Goal: Task Accomplishment & Management: Manage account settings

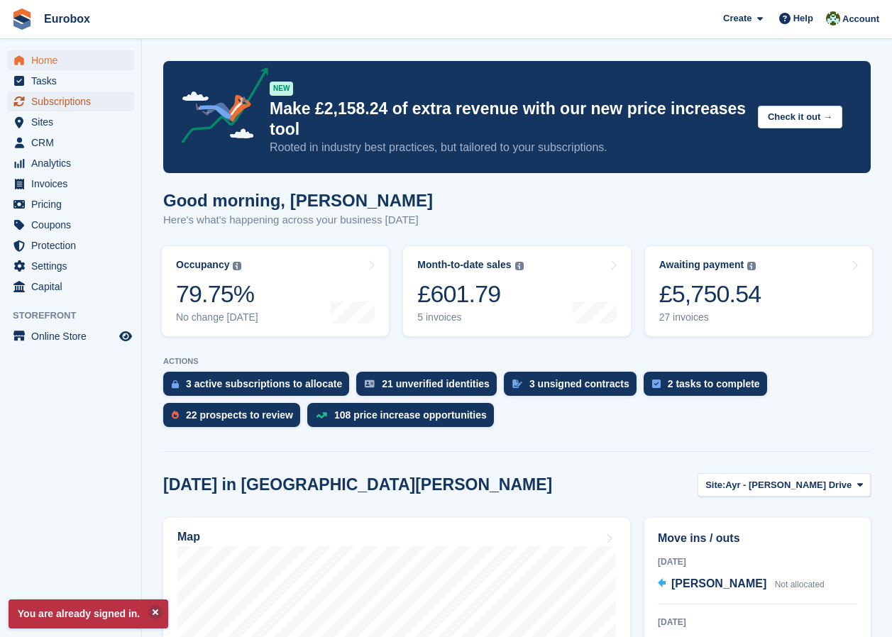
click at [62, 97] on span "Subscriptions" at bounding box center [73, 101] width 85 height 20
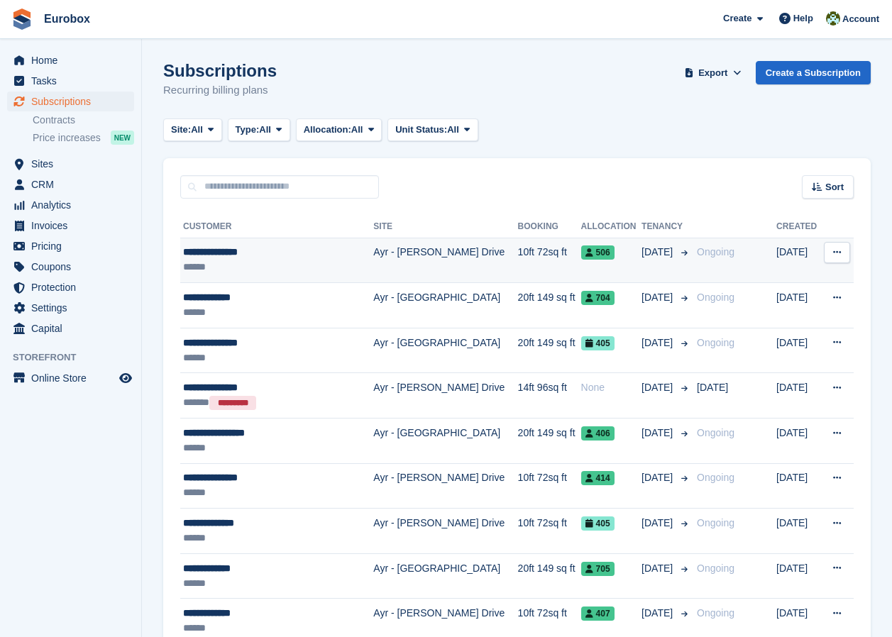
click at [224, 250] on div "**********" at bounding box center [269, 252] width 173 height 15
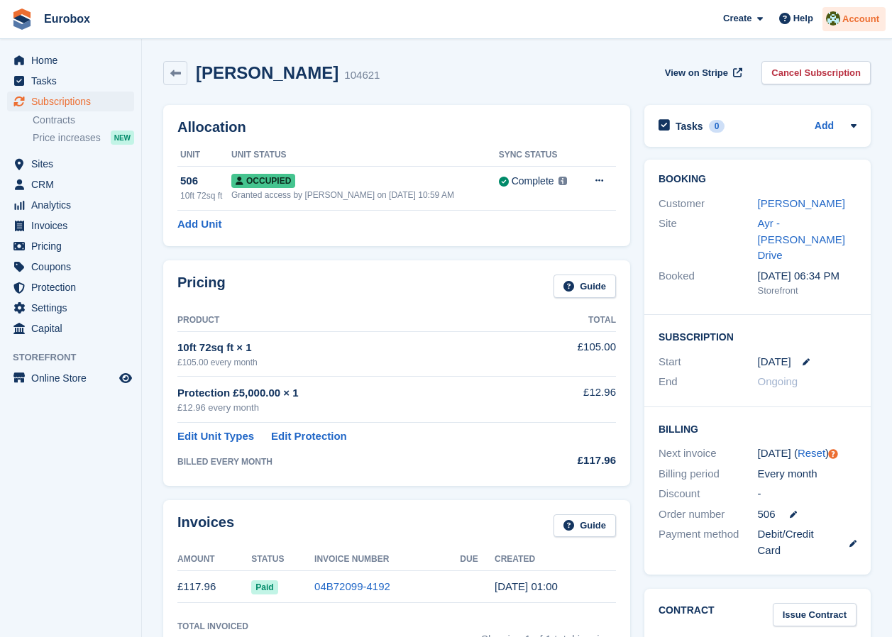
click at [852, 19] on span "Account" at bounding box center [860, 19] width 37 height 14
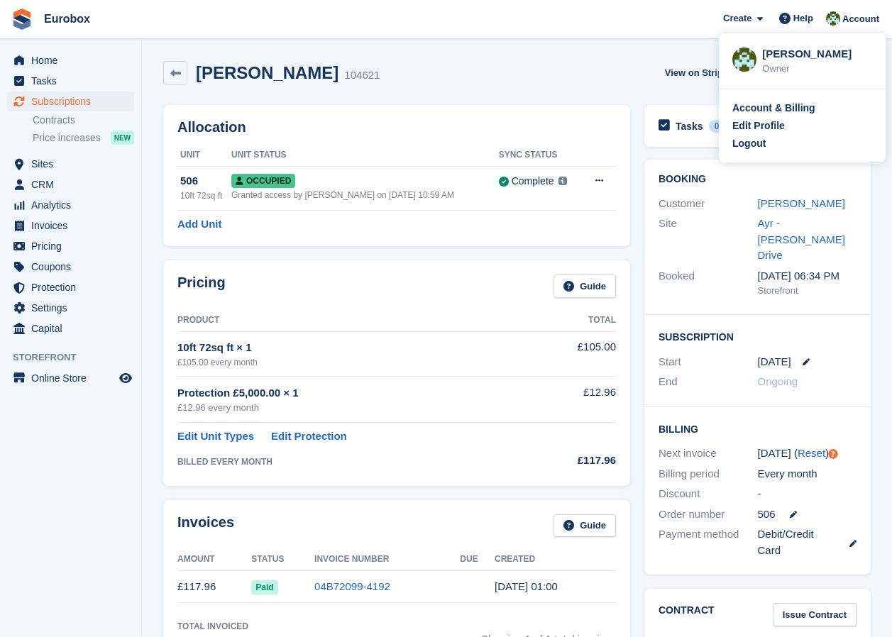
click at [577, 72] on div "Margaret Morton 104621 View on Stripe Cancel Subscription" at bounding box center [516, 73] width 707 height 24
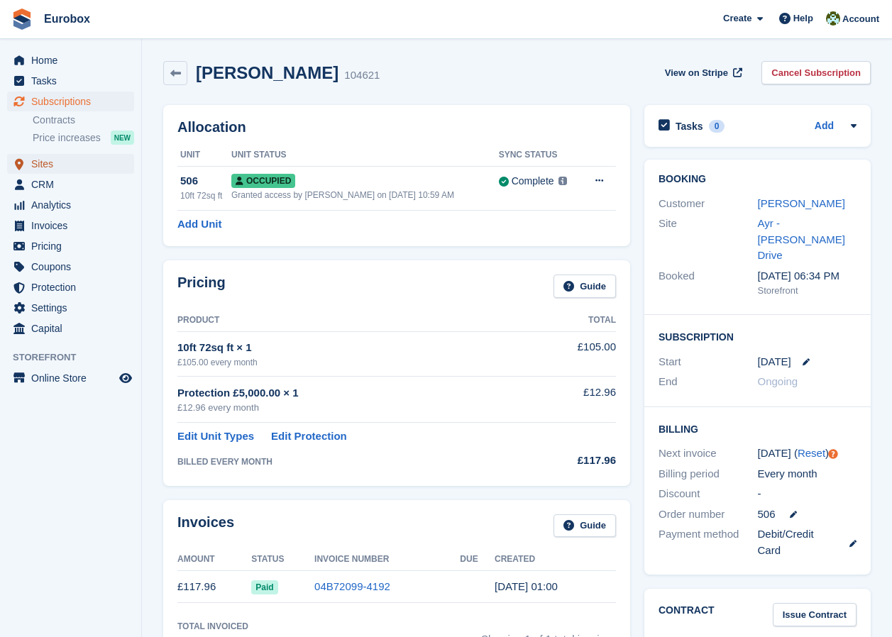
click at [40, 165] on span "Sites" at bounding box center [73, 164] width 85 height 20
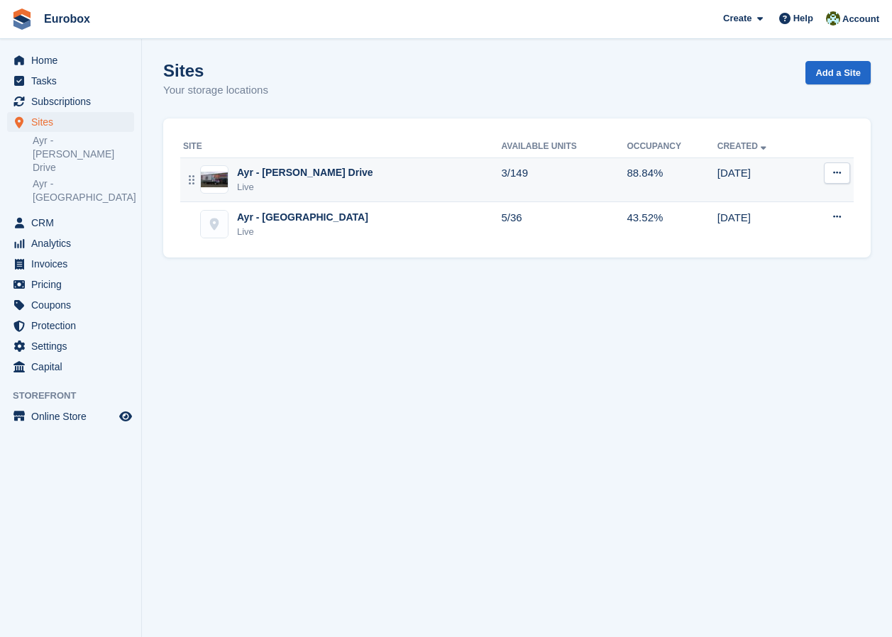
click at [304, 177] on div "Ayr - [PERSON_NAME] Drive" at bounding box center [305, 172] width 136 height 15
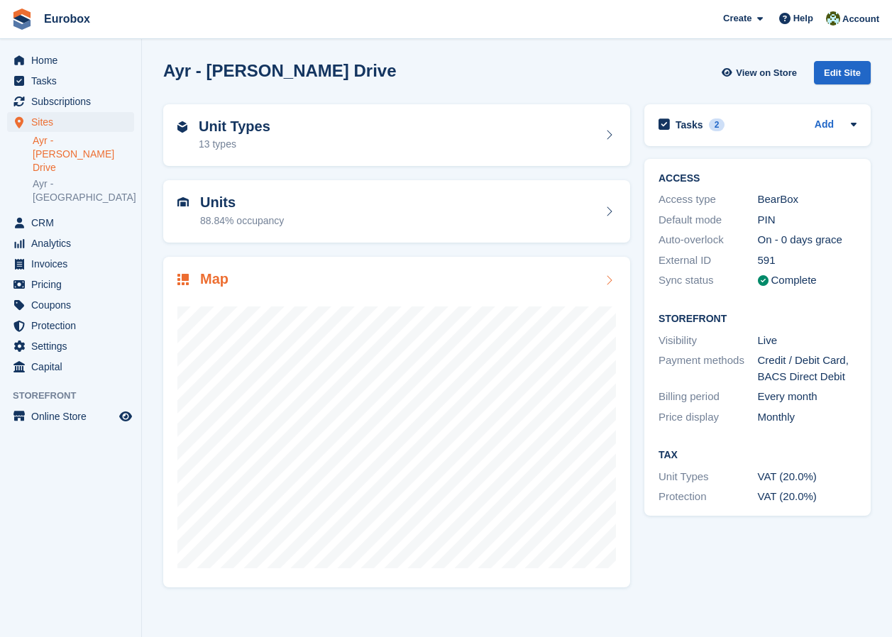
click at [609, 278] on icon at bounding box center [608, 279] width 14 height 11
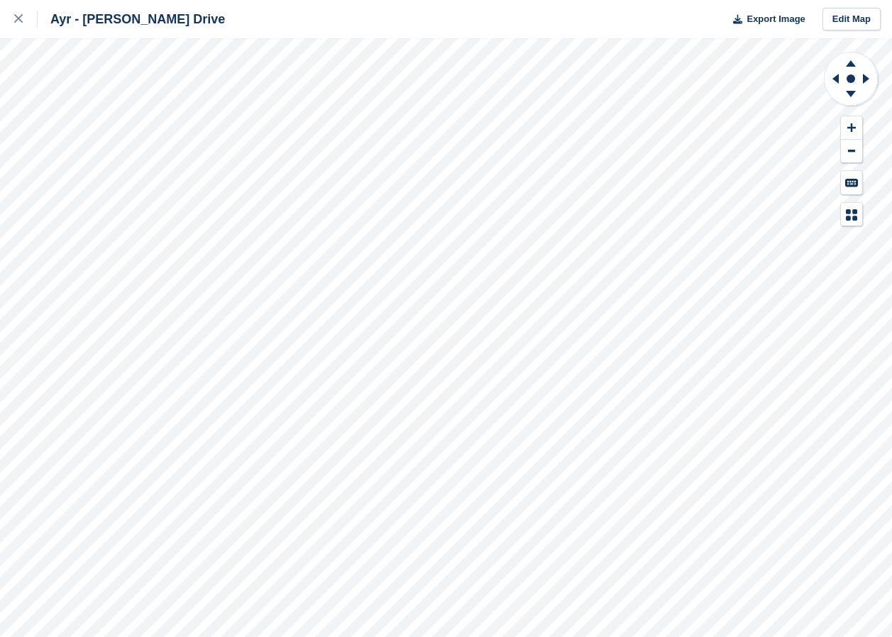
click at [680, 636] on html "Ayr - Whitfield Drive Export Image Edit Map" at bounding box center [446, 318] width 892 height 637
click at [14, 18] on icon at bounding box center [18, 18] width 9 height 9
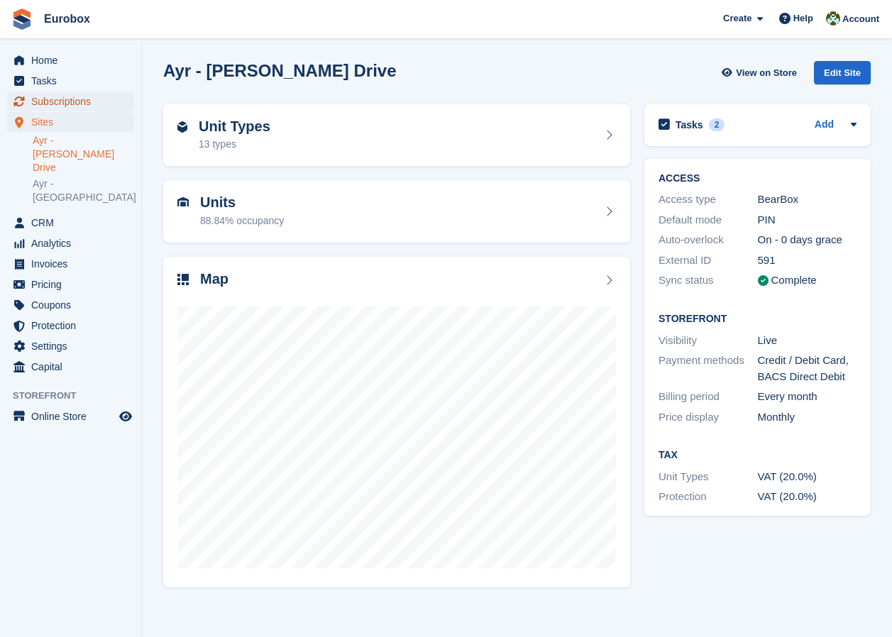
click at [68, 97] on span "Subscriptions" at bounding box center [73, 101] width 85 height 20
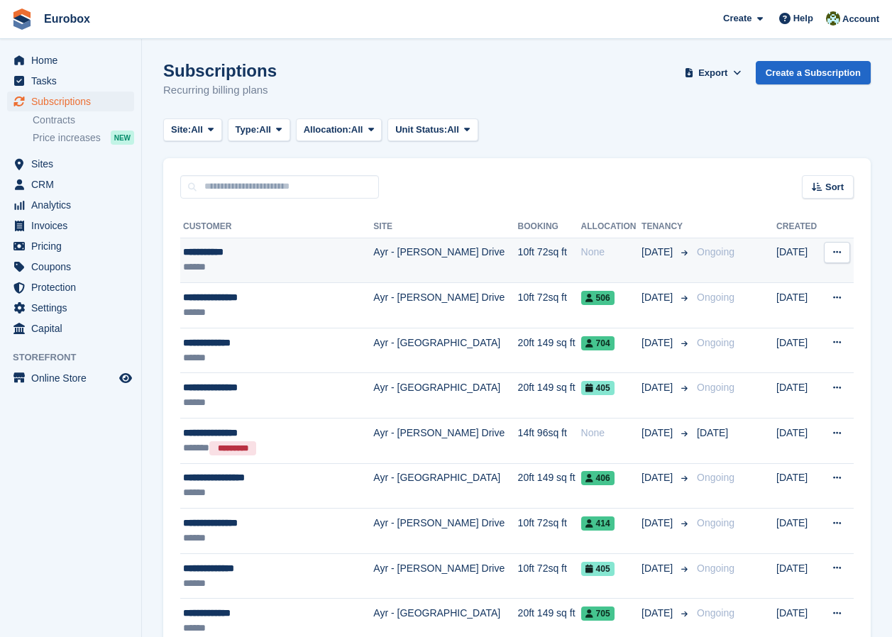
click at [422, 252] on td "Ayr - [PERSON_NAME] Drive" at bounding box center [445, 260] width 144 height 45
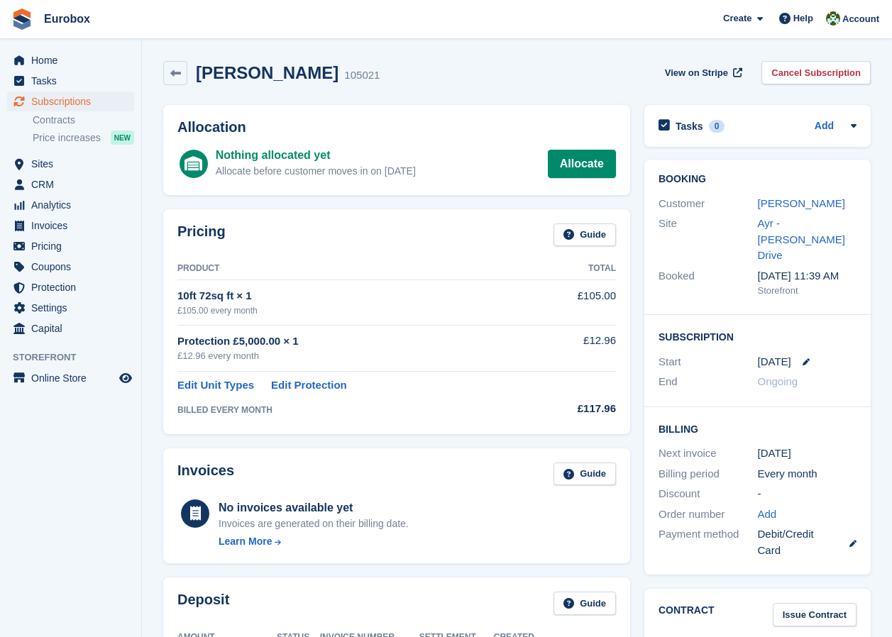
click at [736, 243] on div "Allocation Nothing allocated yet Allocate before customer moves in on 5 Sep All…" at bounding box center [516, 583] width 721 height 970
click at [106, 483] on aside "Home Tasks Subscriptions Subscriptions Subscriptions Contracts Price increases …" at bounding box center [70, 322] width 141 height 566
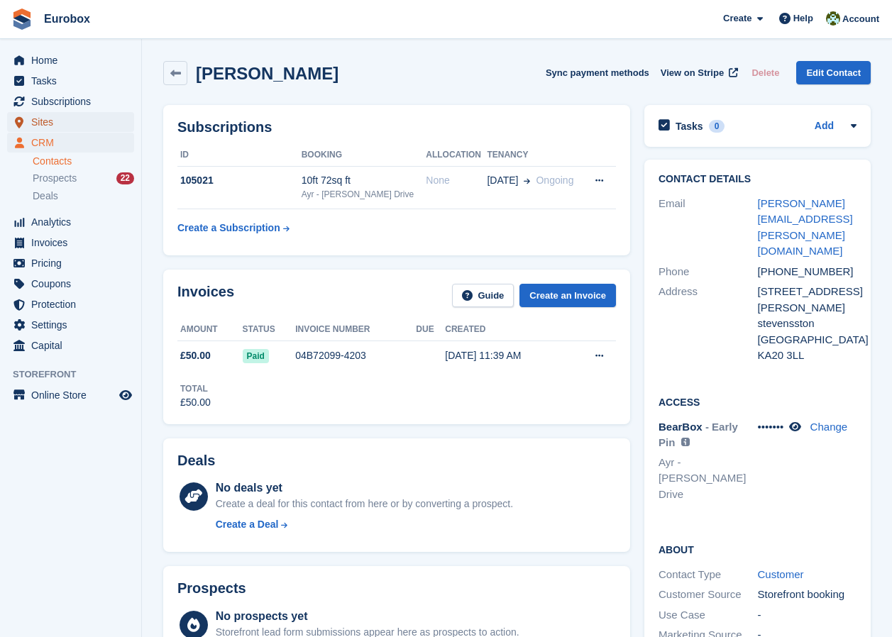
click at [44, 123] on span "Sites" at bounding box center [73, 122] width 85 height 20
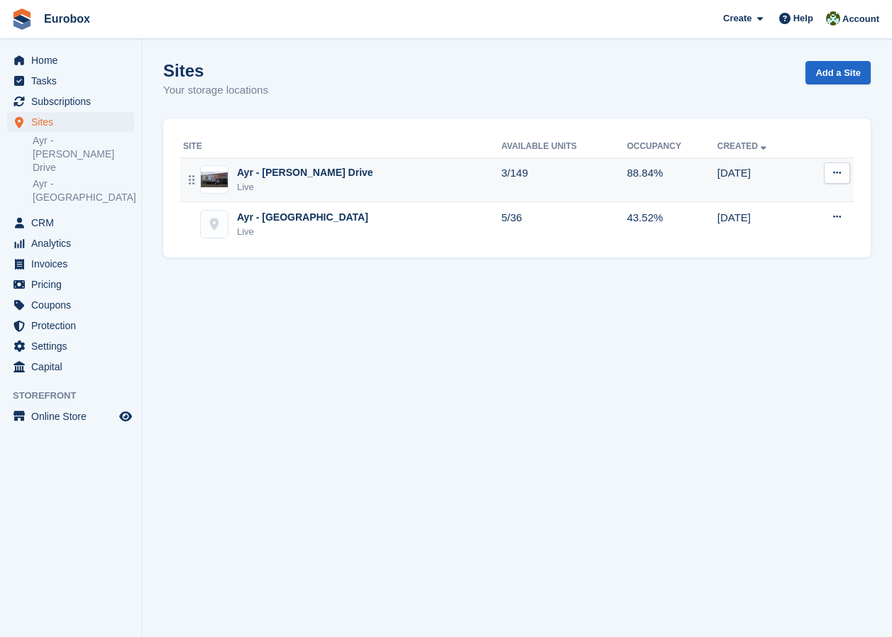
click at [293, 174] on div "Ayr - [PERSON_NAME] Drive" at bounding box center [305, 172] width 136 height 15
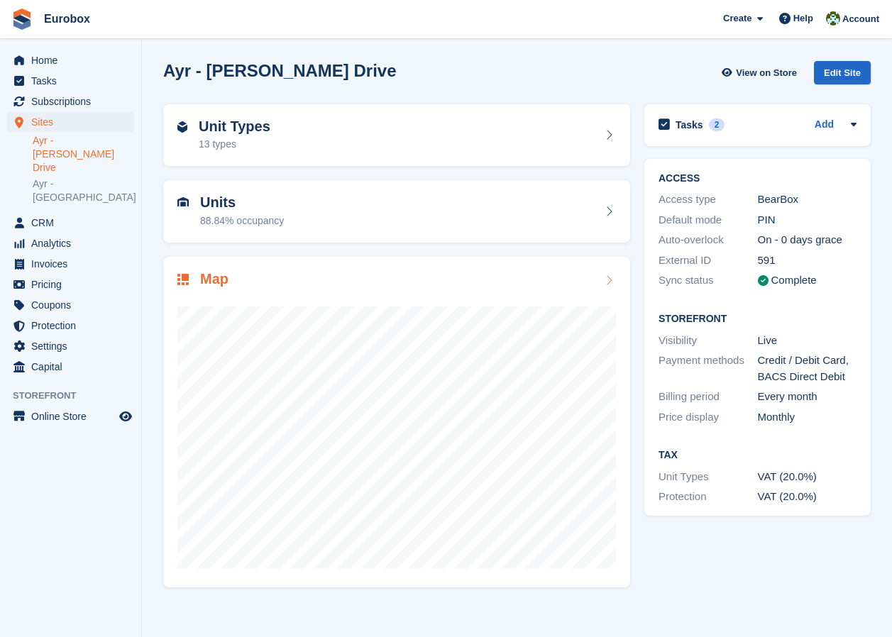
click at [610, 280] on icon at bounding box center [608, 279] width 14 height 11
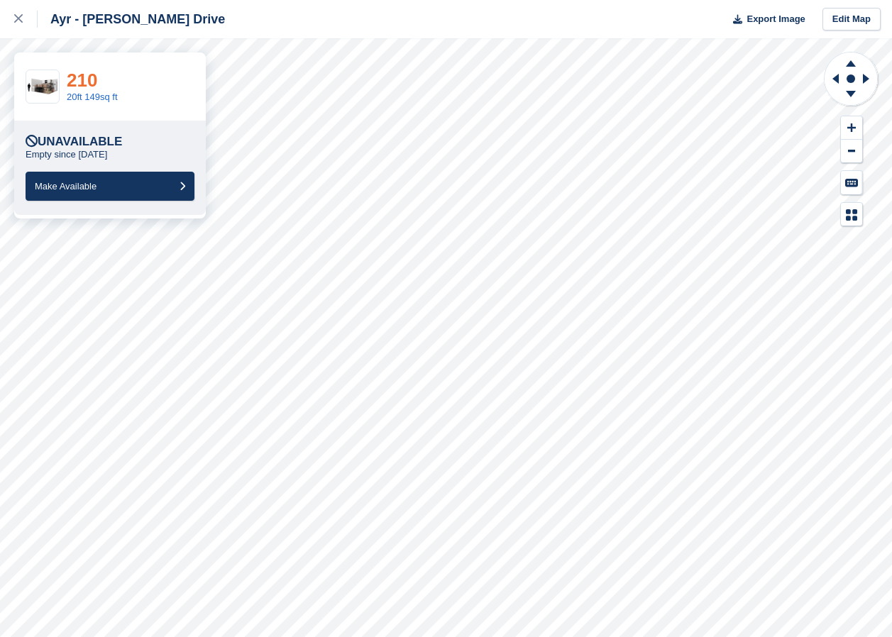
click at [81, 84] on link "210" at bounding box center [82, 80] width 30 height 21
click at [82, 81] on link "604" at bounding box center [82, 80] width 30 height 21
click at [78, 84] on link "610" at bounding box center [82, 80] width 30 height 21
click at [80, 84] on link "607" at bounding box center [82, 80] width 30 height 21
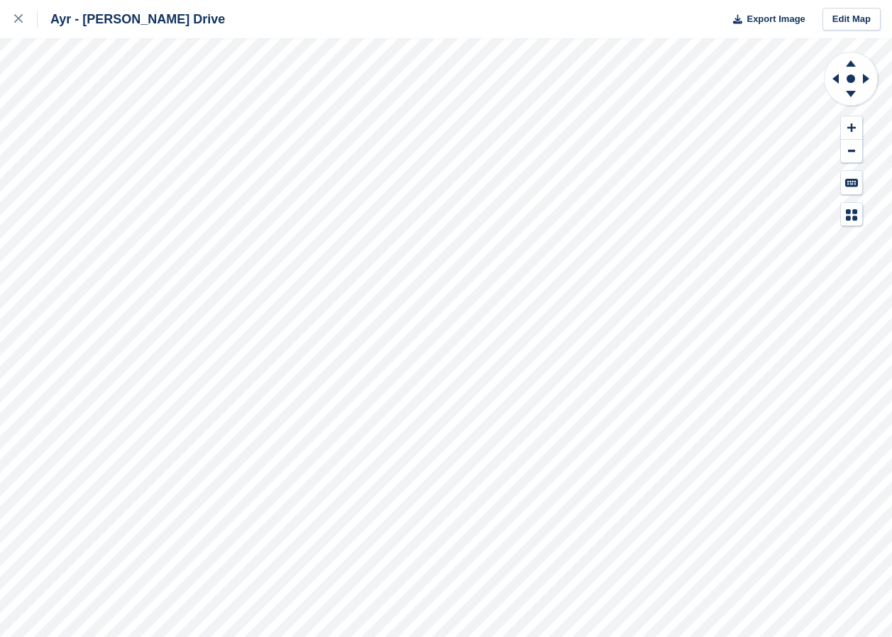
click at [144, 109] on div "Ayr - Whitfield Drive Export Image Edit Map" at bounding box center [446, 318] width 892 height 637
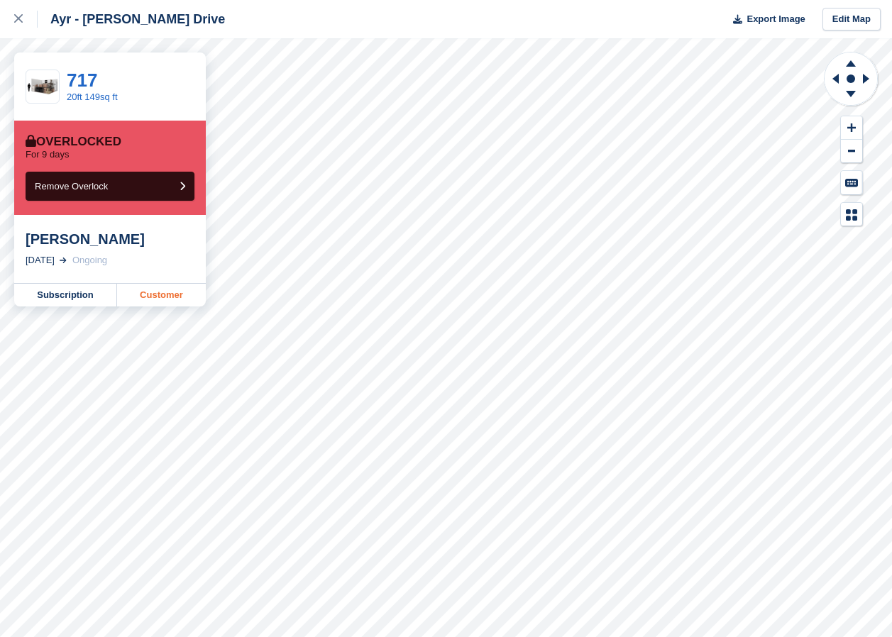
click at [155, 296] on link "Customer" at bounding box center [161, 295] width 89 height 23
click at [153, 294] on link "Customer" at bounding box center [161, 295] width 89 height 23
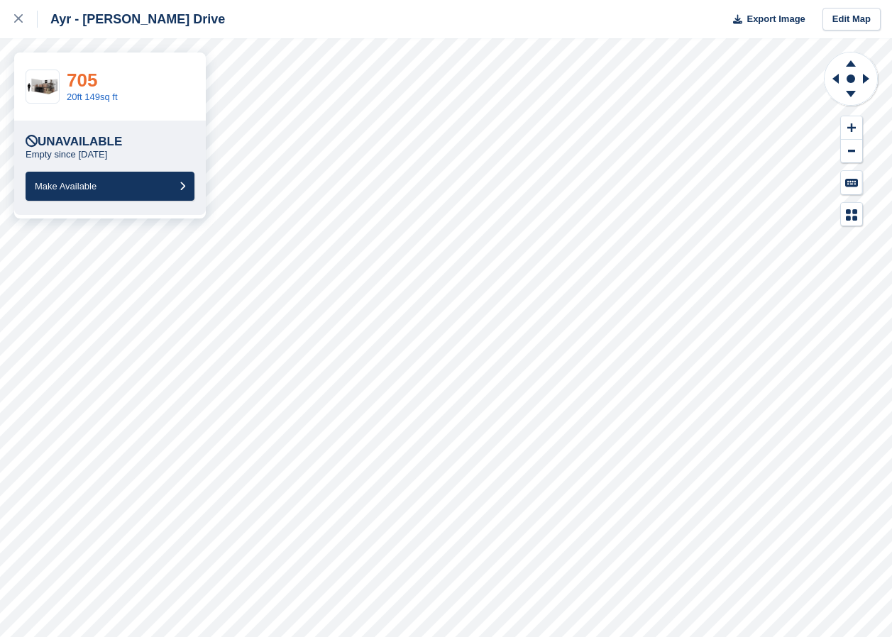
click at [87, 83] on link "705" at bounding box center [82, 80] width 30 height 21
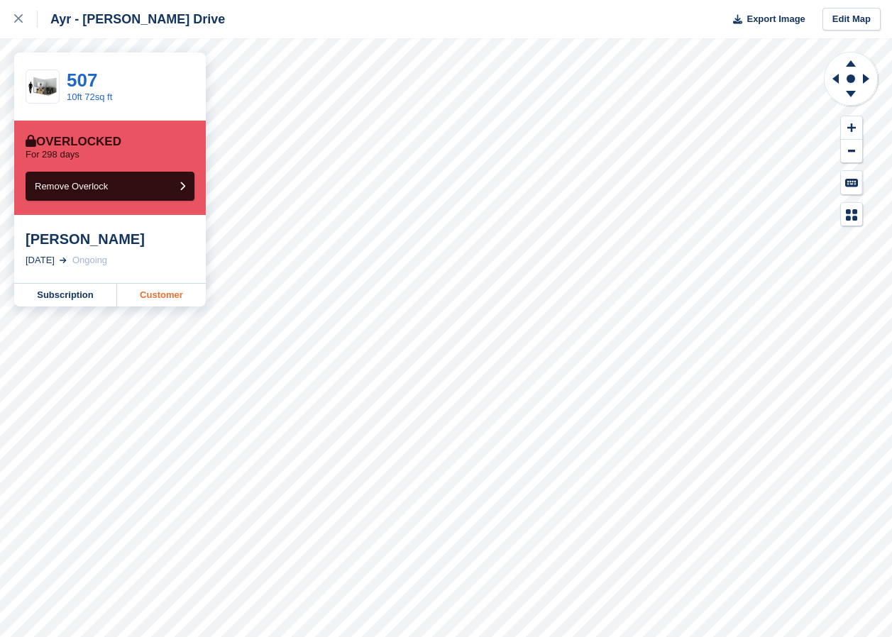
click at [160, 298] on link "Customer" at bounding box center [161, 295] width 89 height 23
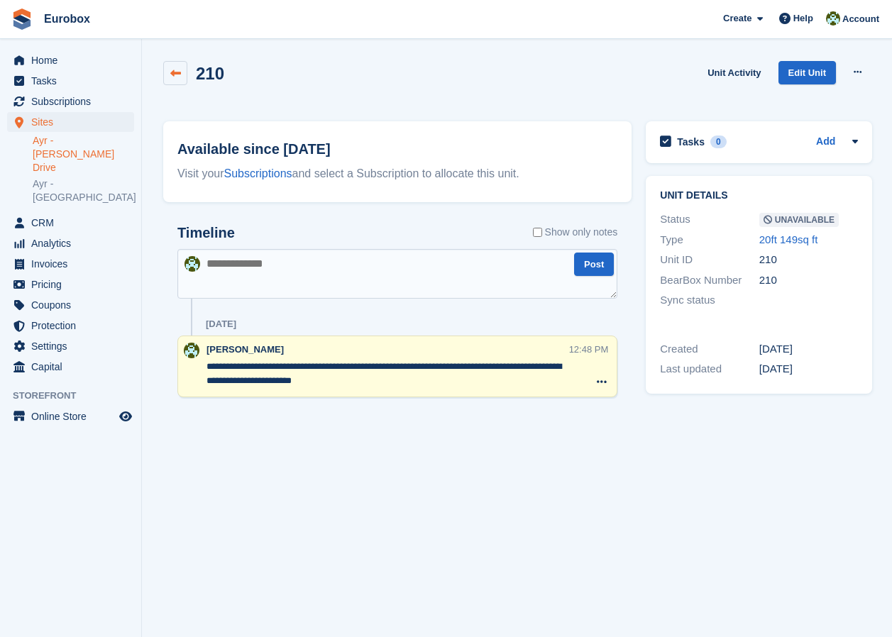
click at [173, 74] on icon at bounding box center [175, 73] width 11 height 11
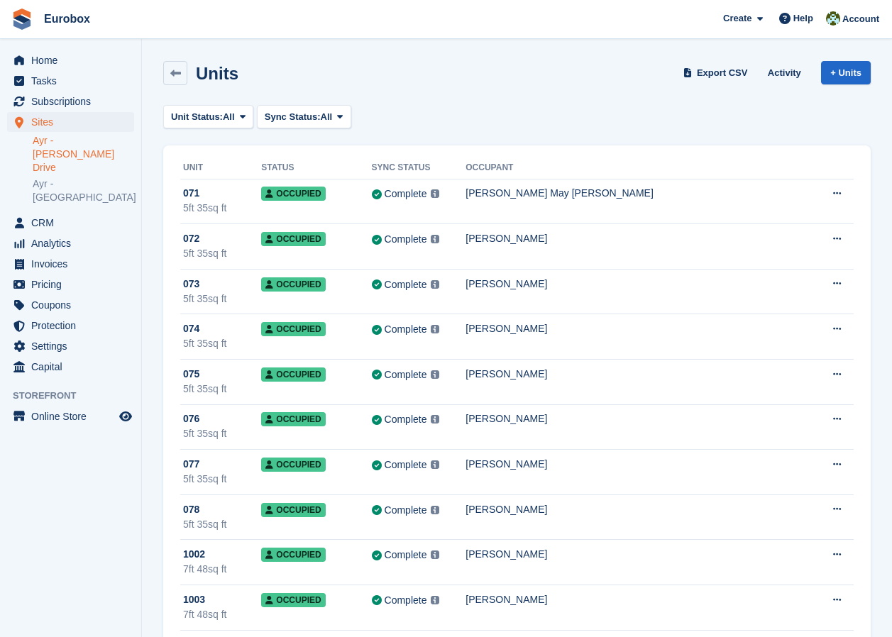
click at [67, 135] on link "Ayr - [PERSON_NAME] Drive" at bounding box center [83, 154] width 101 height 40
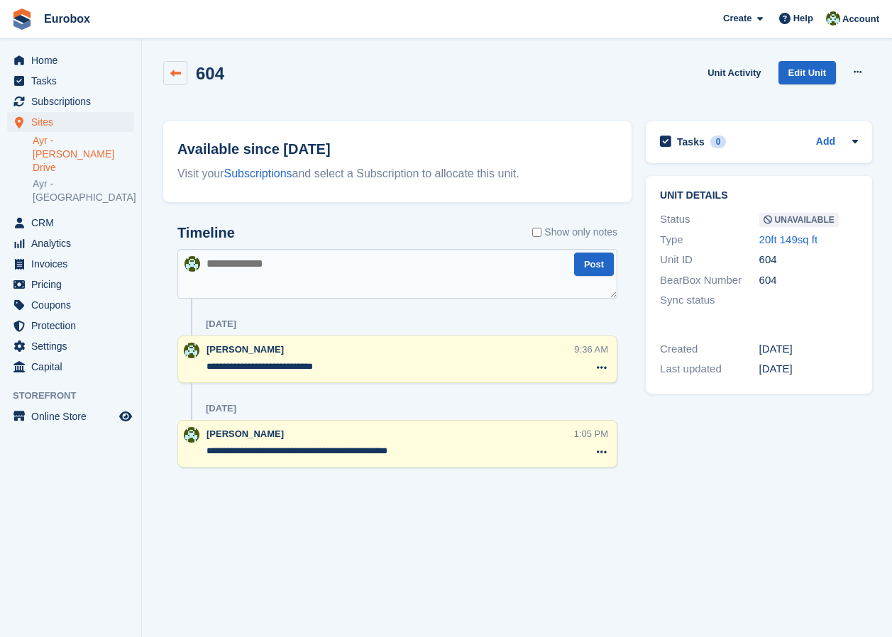
click at [170, 70] on icon at bounding box center [175, 73] width 11 height 11
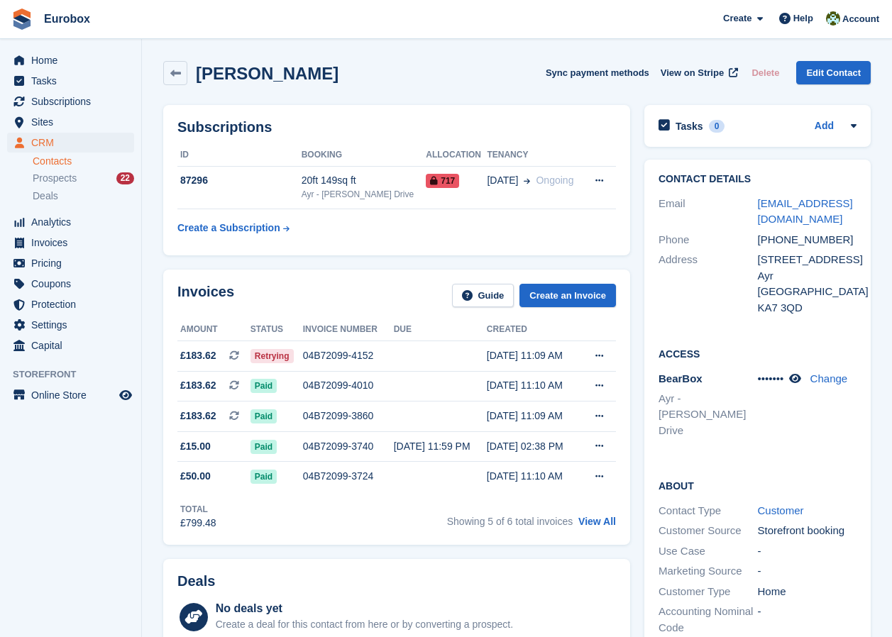
scroll to position [1174, 0]
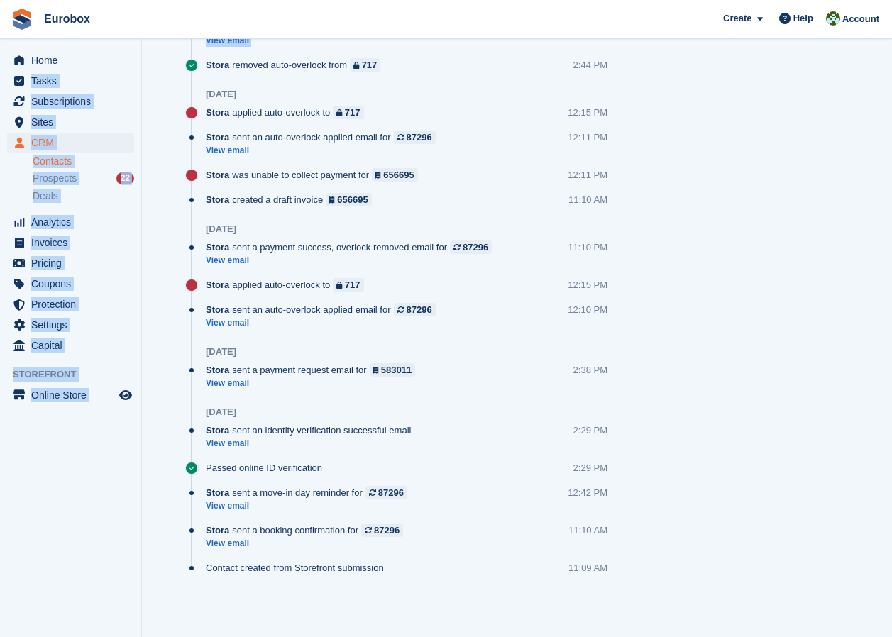
click at [74, 475] on aside "Home Tasks Subscriptions Subscriptions Subscriptions Contracts Price increases …" at bounding box center [70, 322] width 141 height 566
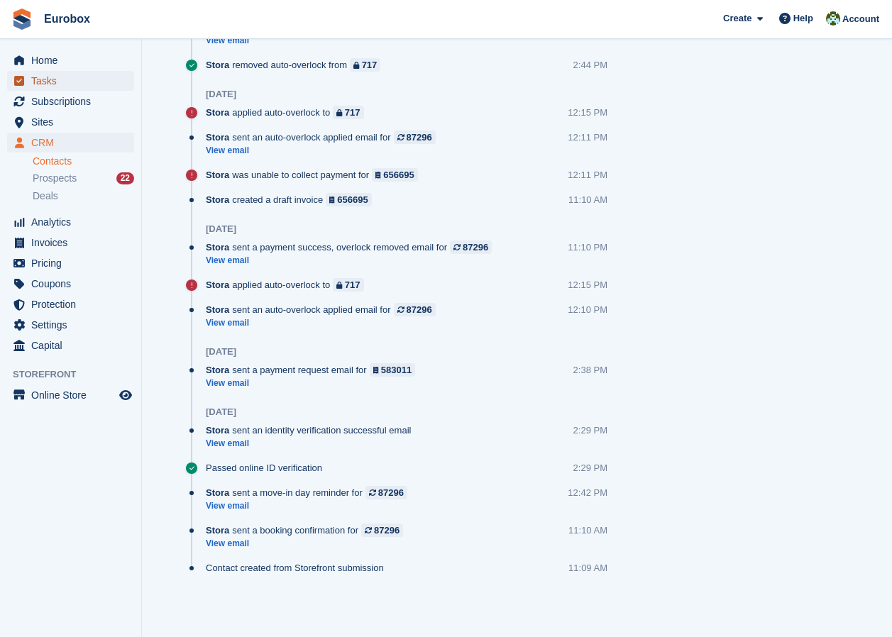
click at [43, 77] on span "Tasks" at bounding box center [73, 81] width 85 height 20
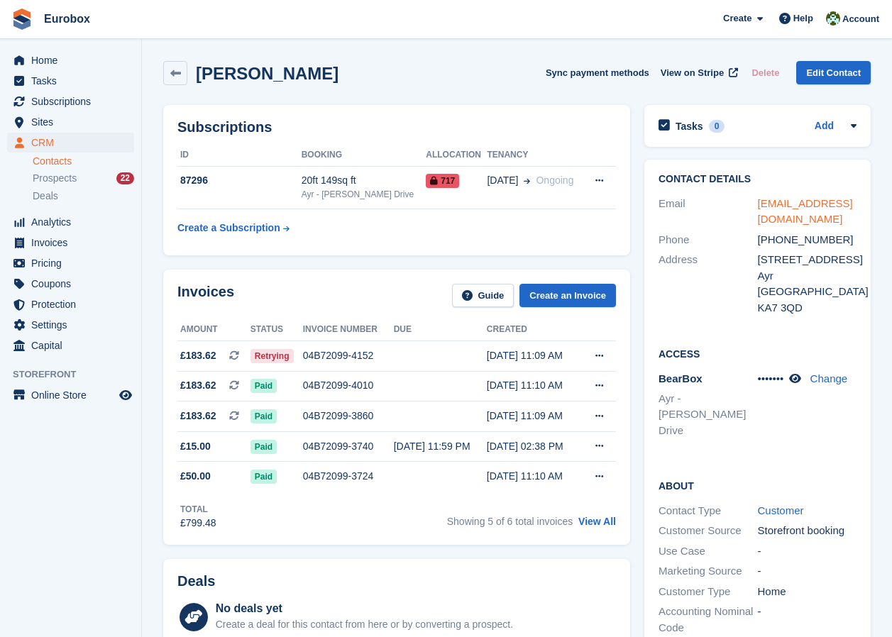
click at [784, 202] on link "[EMAIL_ADDRESS][DOMAIN_NAME]" at bounding box center [804, 211] width 95 height 28
click at [826, 126] on link "Add" at bounding box center [823, 126] width 19 height 16
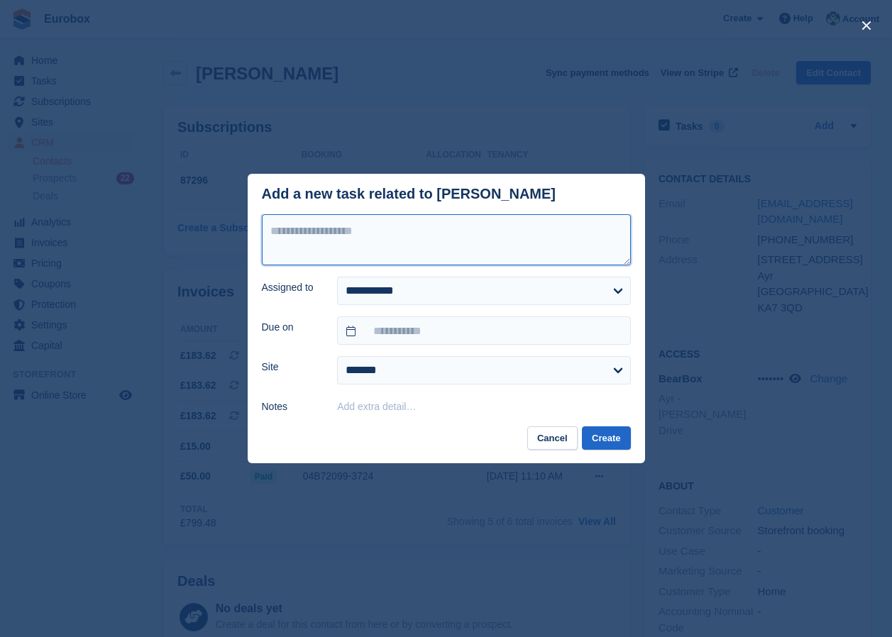
click at [382, 249] on textarea at bounding box center [446, 239] width 369 height 51
type textarea "**********"
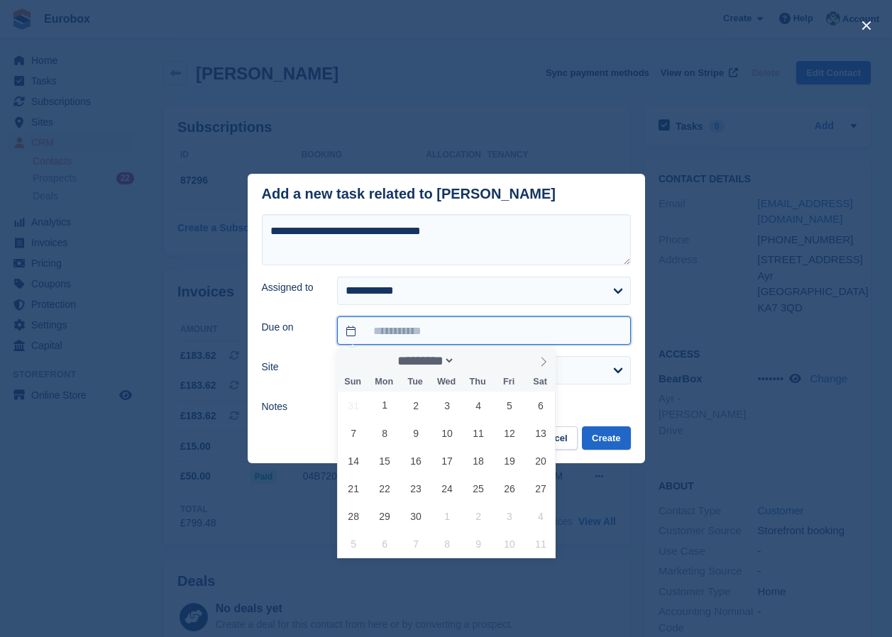
click at [353, 335] on input "text" at bounding box center [483, 330] width 293 height 28
click at [378, 456] on span "15" at bounding box center [385, 461] width 28 height 28
type input "**********"
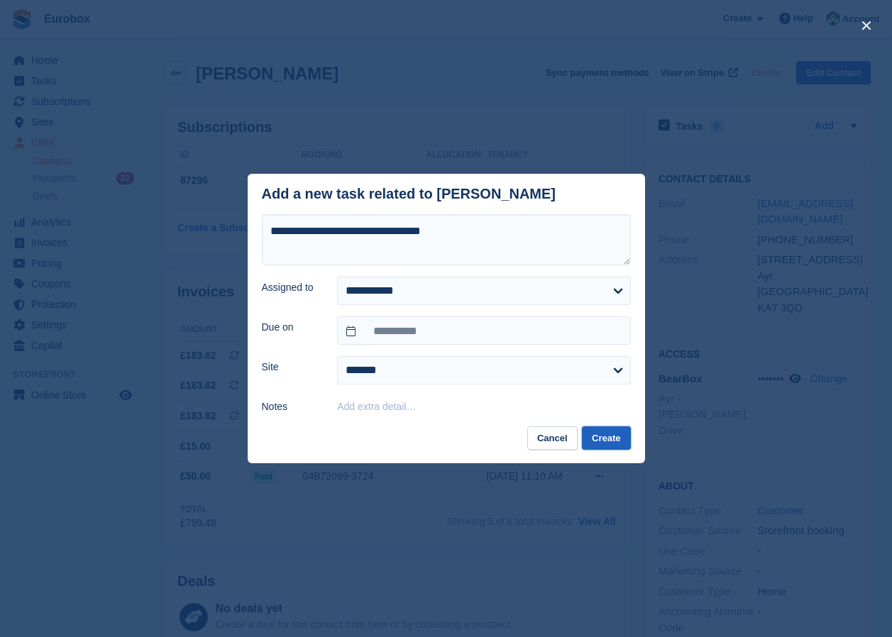
click at [602, 440] on button "Create" at bounding box center [606, 437] width 48 height 23
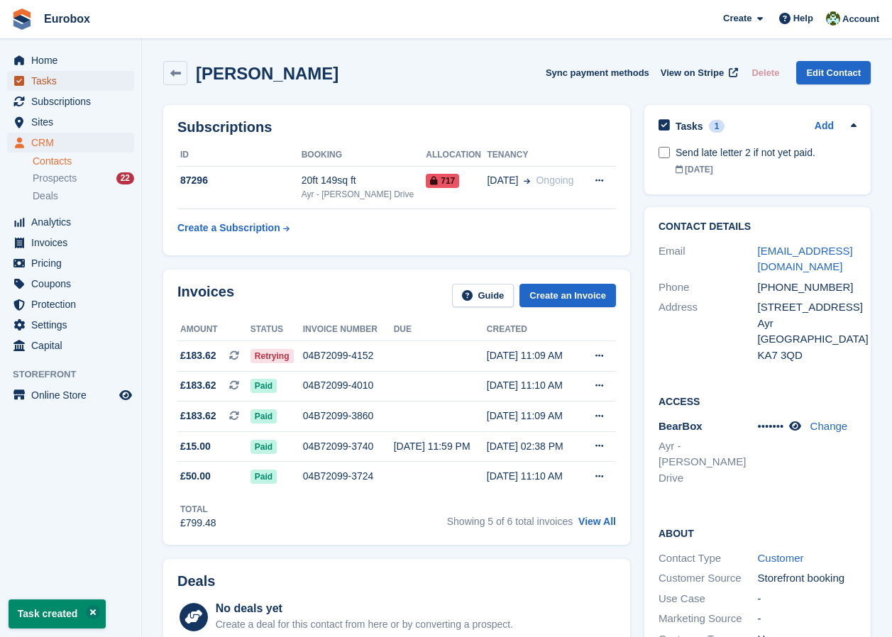
click at [53, 81] on span "Tasks" at bounding box center [73, 81] width 85 height 20
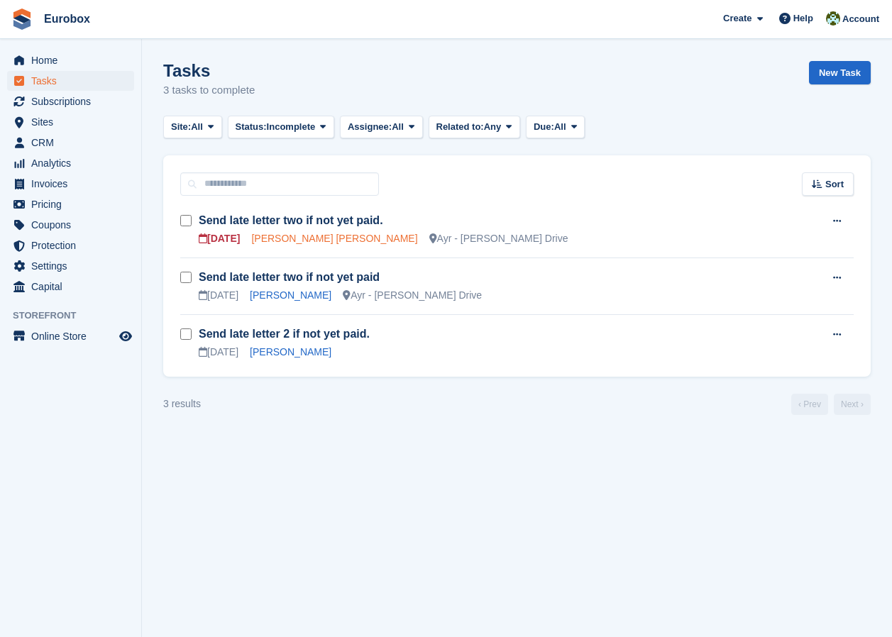
click at [312, 238] on link "Lee Bourke, Maureen" at bounding box center [334, 238] width 166 height 11
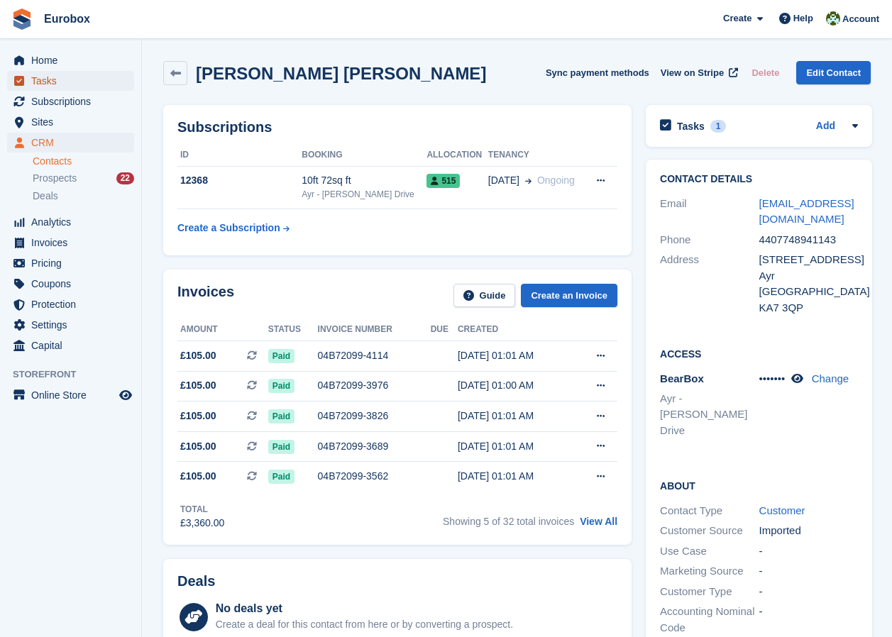
click at [49, 79] on span "Tasks" at bounding box center [73, 81] width 85 height 20
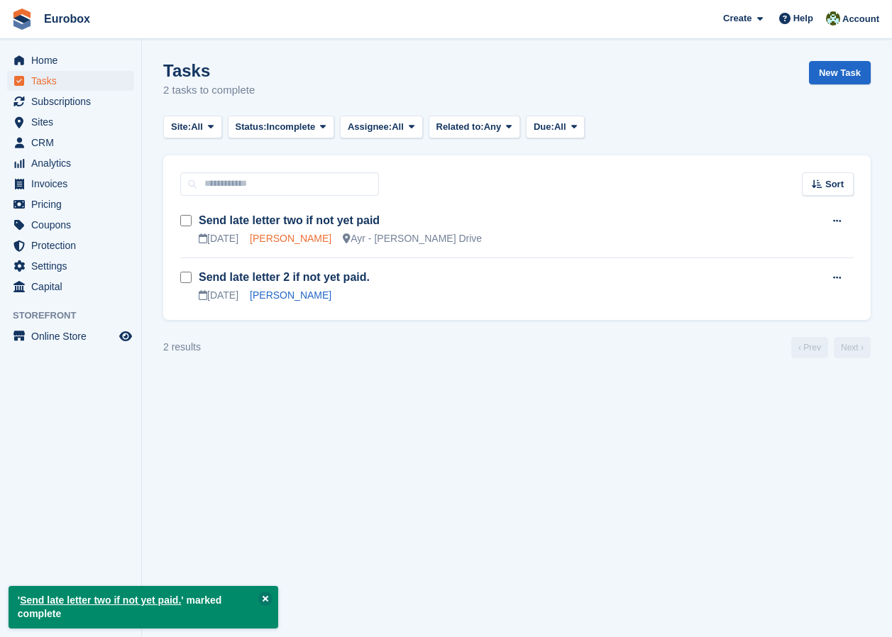
click at [277, 238] on link "Lino Merli" at bounding box center [291, 238] width 82 height 11
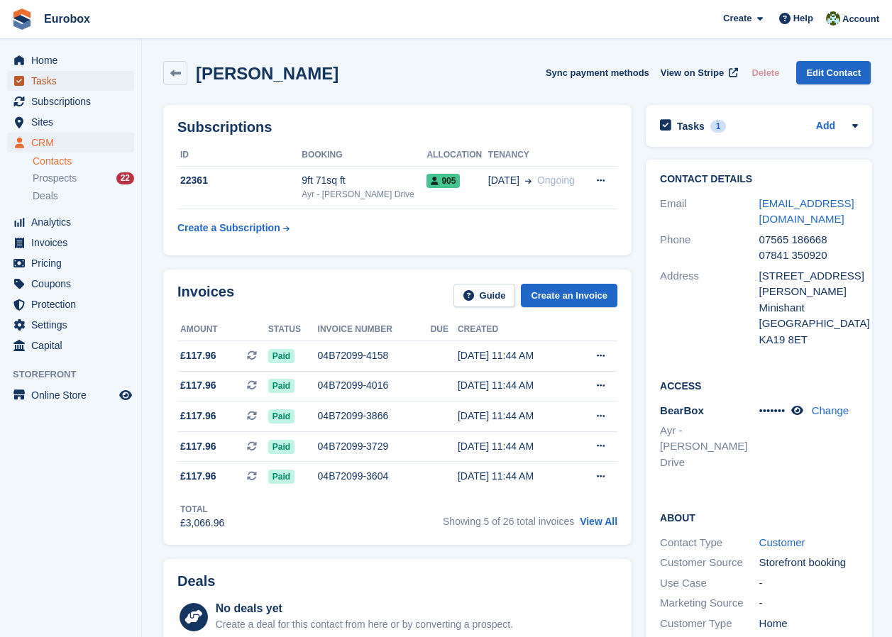
click at [49, 77] on span "Tasks" at bounding box center [73, 81] width 85 height 20
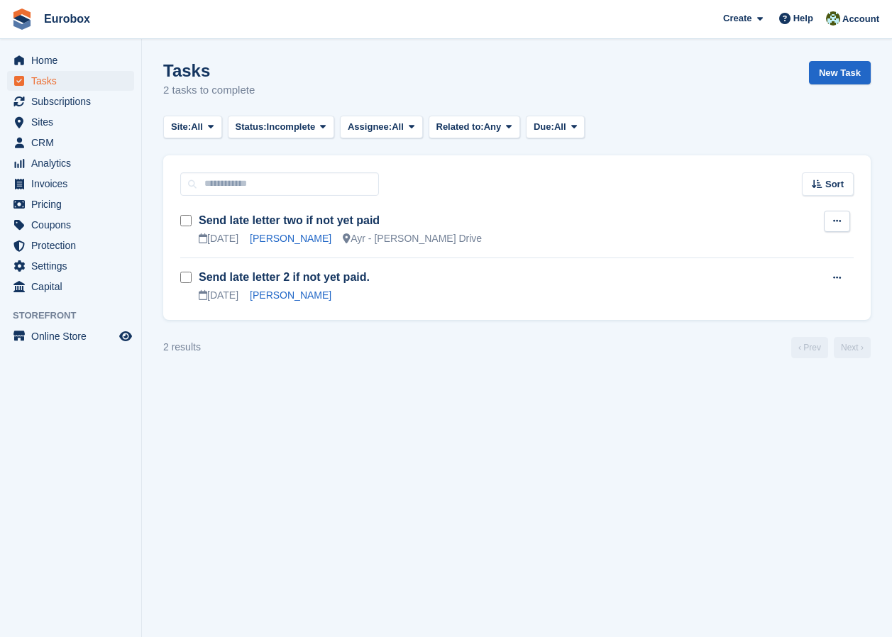
click at [838, 223] on icon at bounding box center [837, 220] width 8 height 9
click at [762, 270] on p "Delete task" at bounding box center [781, 267] width 123 height 18
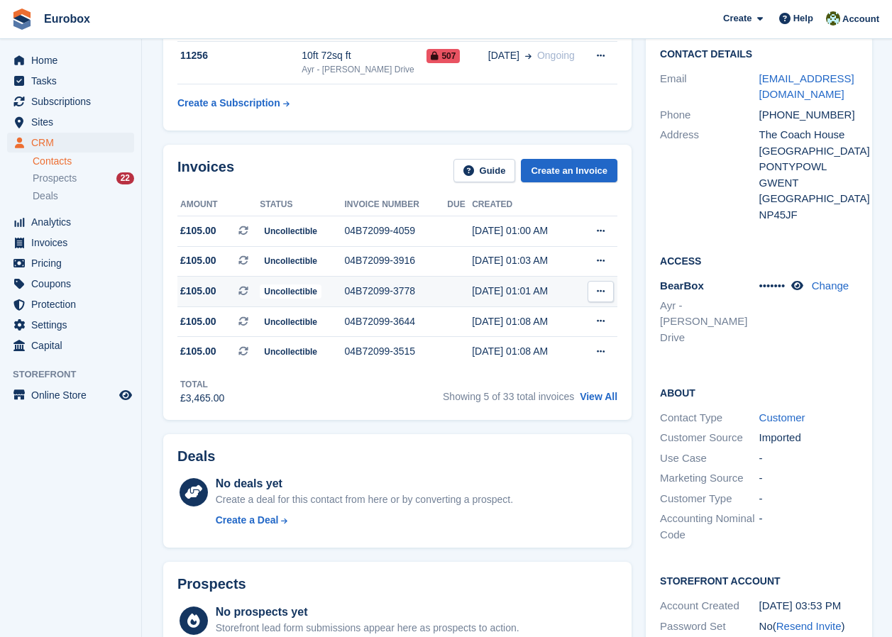
scroll to position [496, 0]
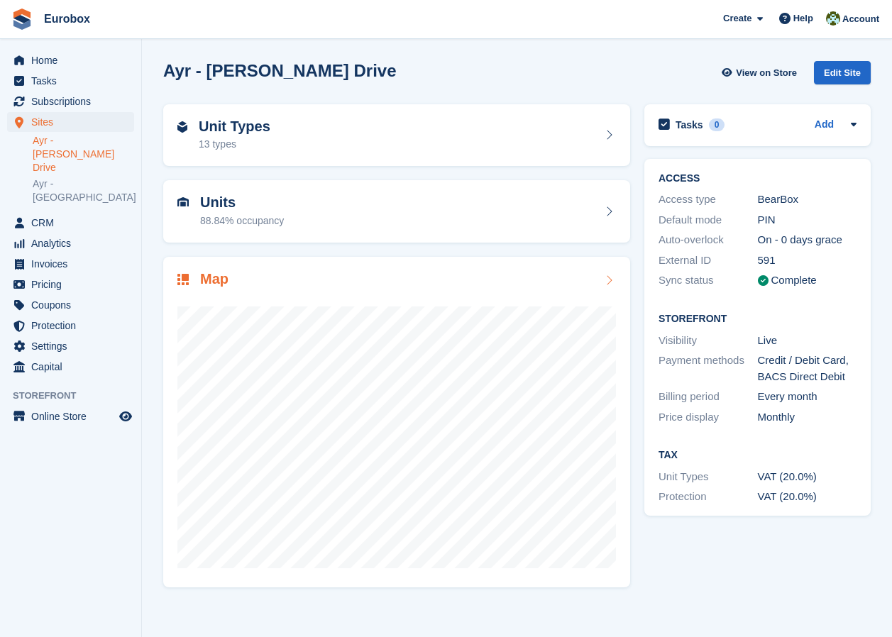
click at [604, 282] on icon at bounding box center [608, 279] width 14 height 11
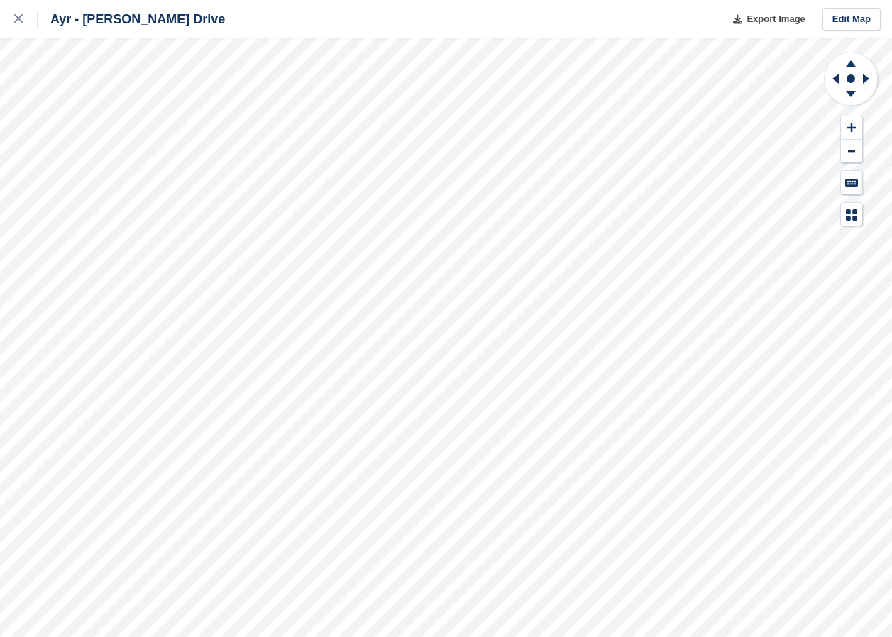
click at [577, 44] on div "Ayr - Whitfield Drive Export Image Edit Map" at bounding box center [446, 318] width 892 height 637
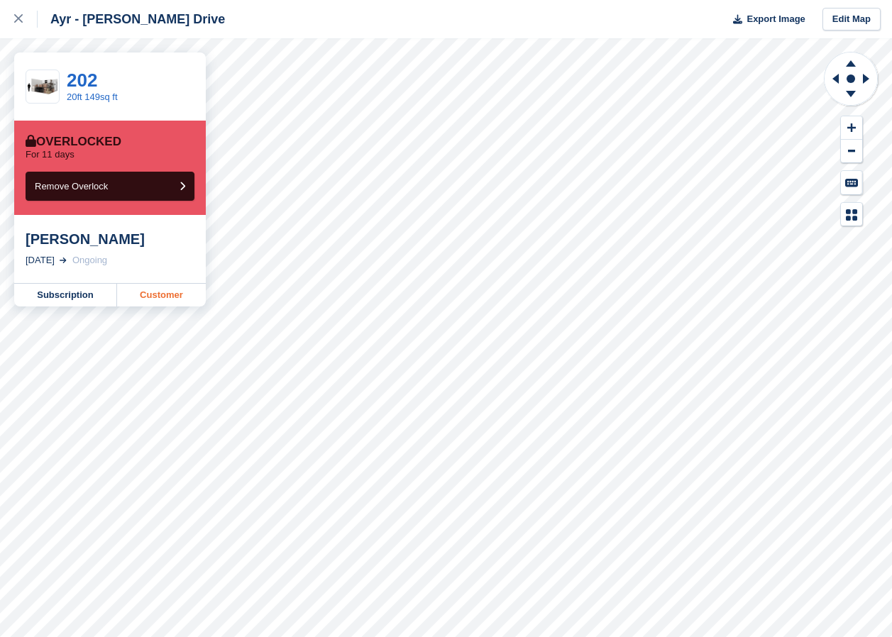
click at [148, 295] on link "Customer" at bounding box center [161, 295] width 89 height 23
click at [152, 298] on link "Customer" at bounding box center [161, 295] width 89 height 23
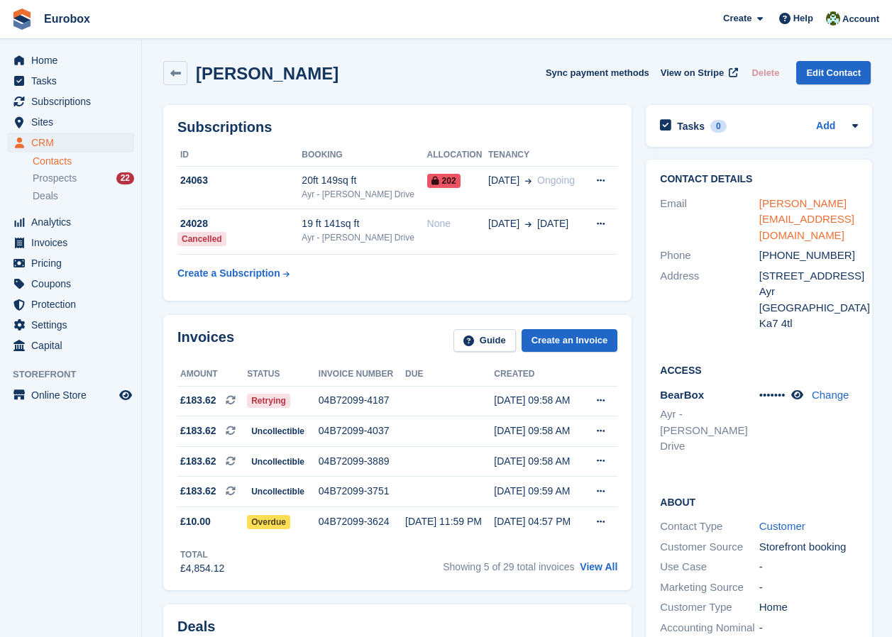
click at [784, 204] on link "[PERSON_NAME][EMAIL_ADDRESS][DOMAIN_NAME]" at bounding box center [806, 219] width 95 height 44
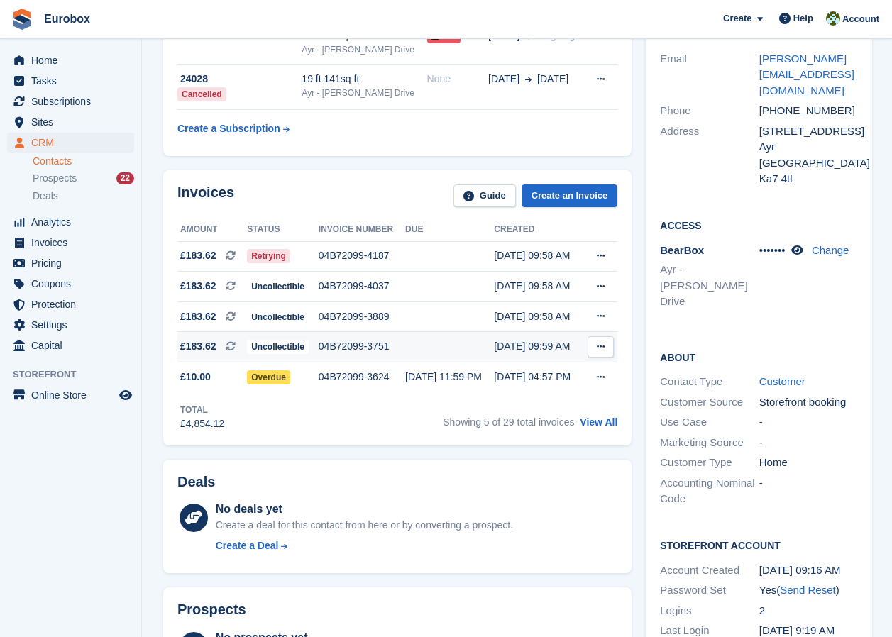
scroll to position [142, 0]
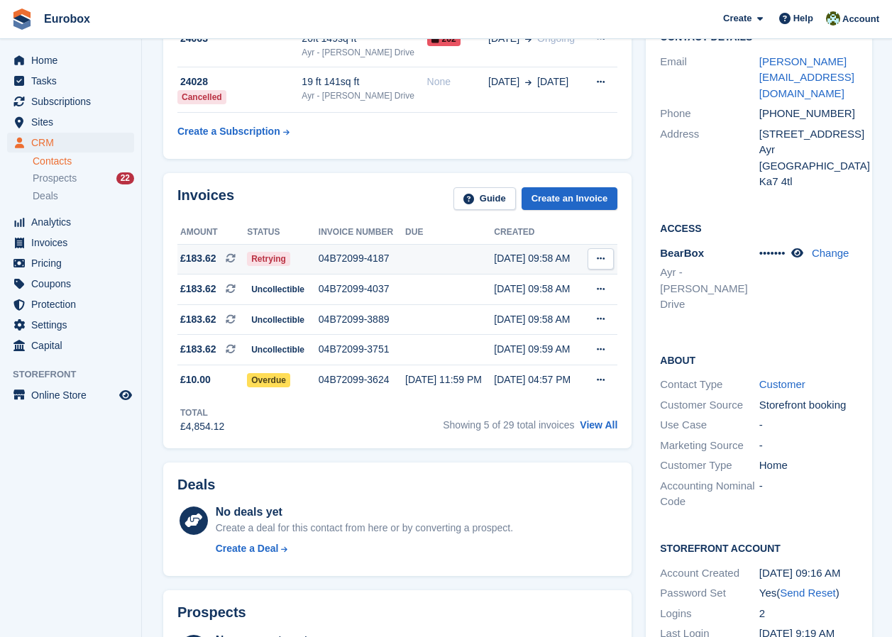
click at [364, 257] on div "04B72099-4187" at bounding box center [361, 258] width 87 height 15
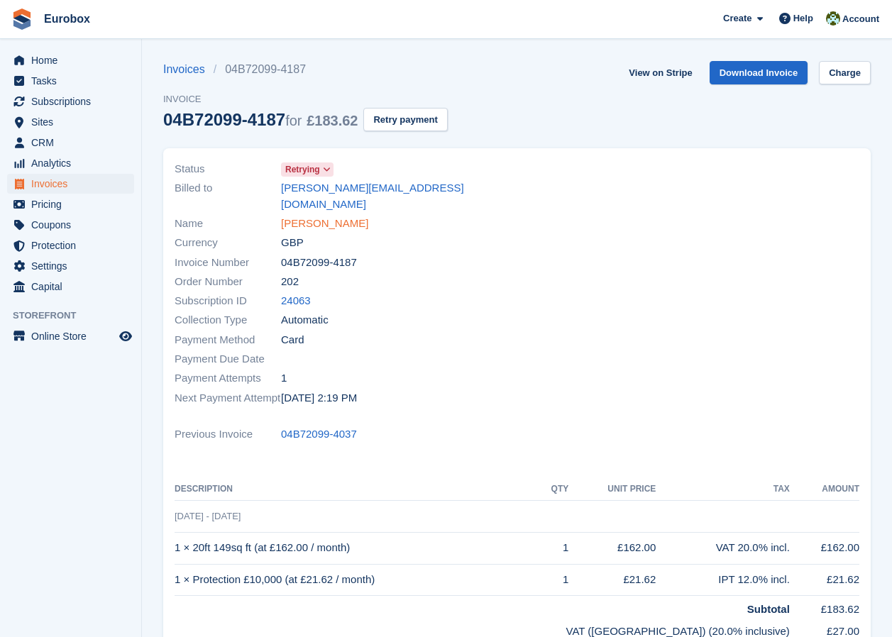
click at [327, 216] on link "[PERSON_NAME]" at bounding box center [324, 224] width 87 height 16
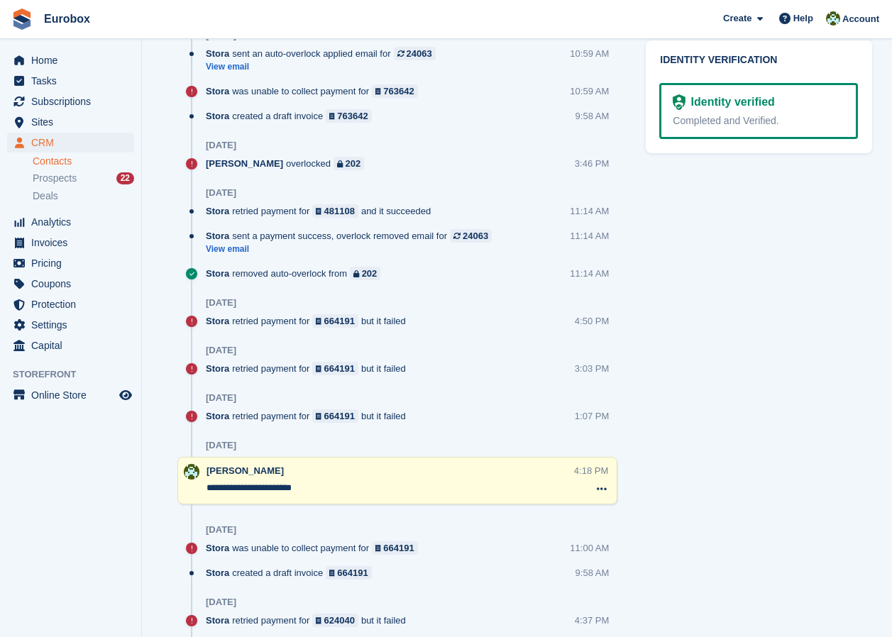
scroll to position [993, 0]
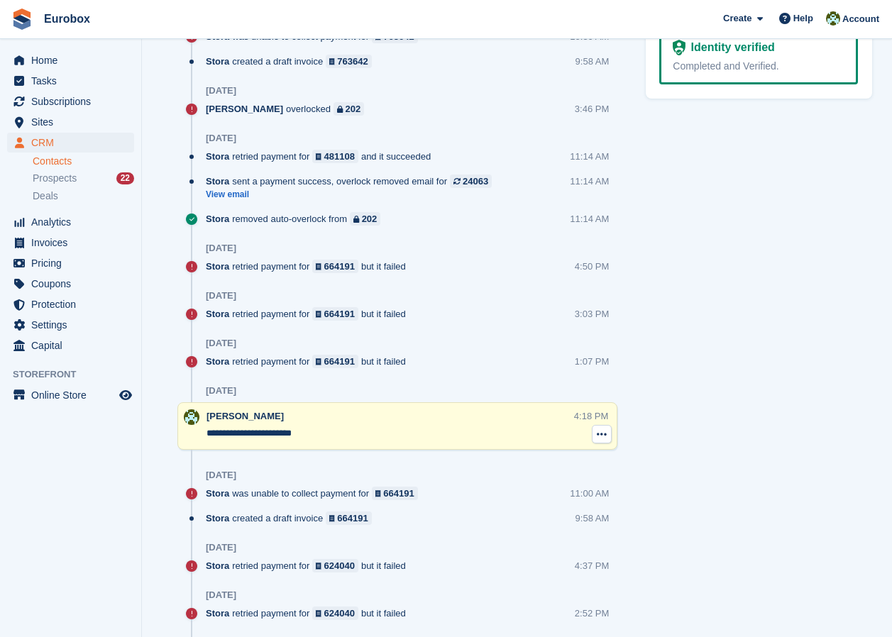
click at [601, 435] on icon at bounding box center [601, 433] width 10 height 11
click at [431, 429] on textarea "**********" at bounding box center [389, 433] width 367 height 14
click at [382, 429] on textarea "**********" at bounding box center [389, 433] width 367 height 14
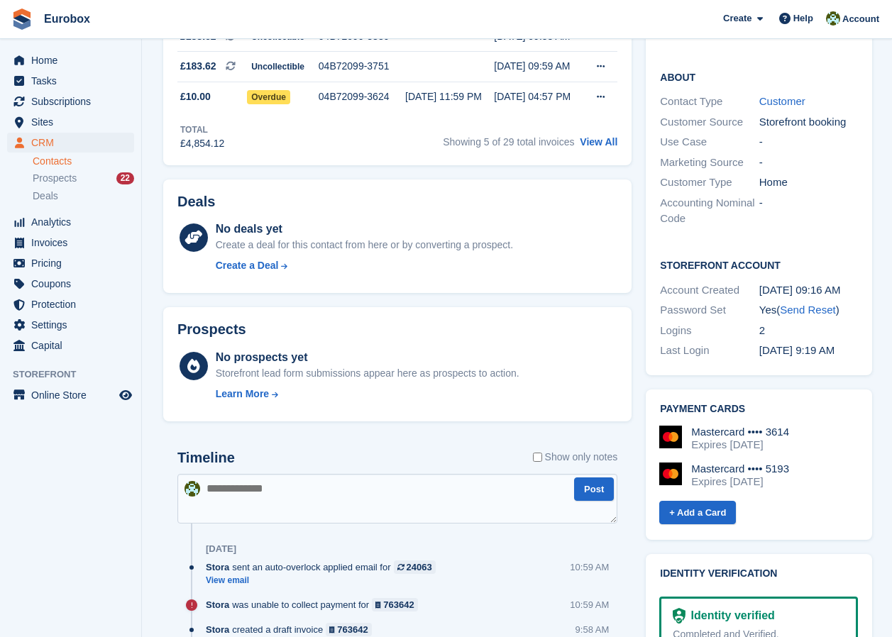
scroll to position [426, 0]
click at [241, 486] on textarea at bounding box center [397, 498] width 440 height 50
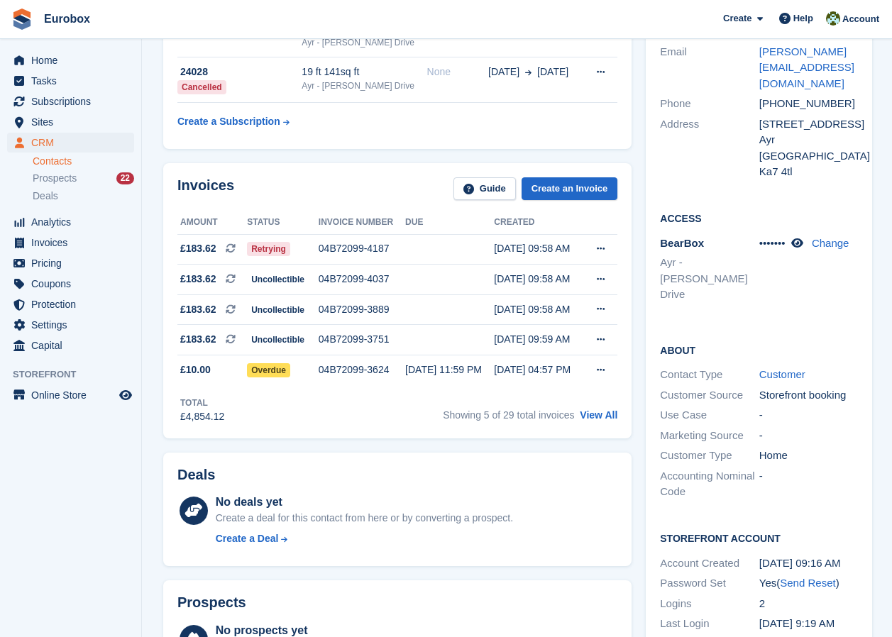
scroll to position [0, 0]
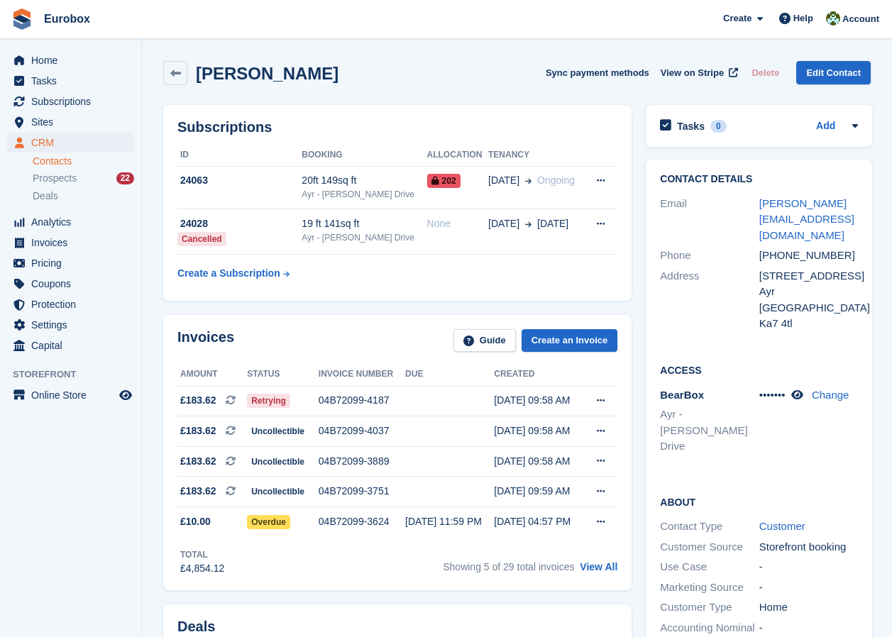
type textarea "**********"
click at [172, 74] on icon at bounding box center [175, 73] width 11 height 11
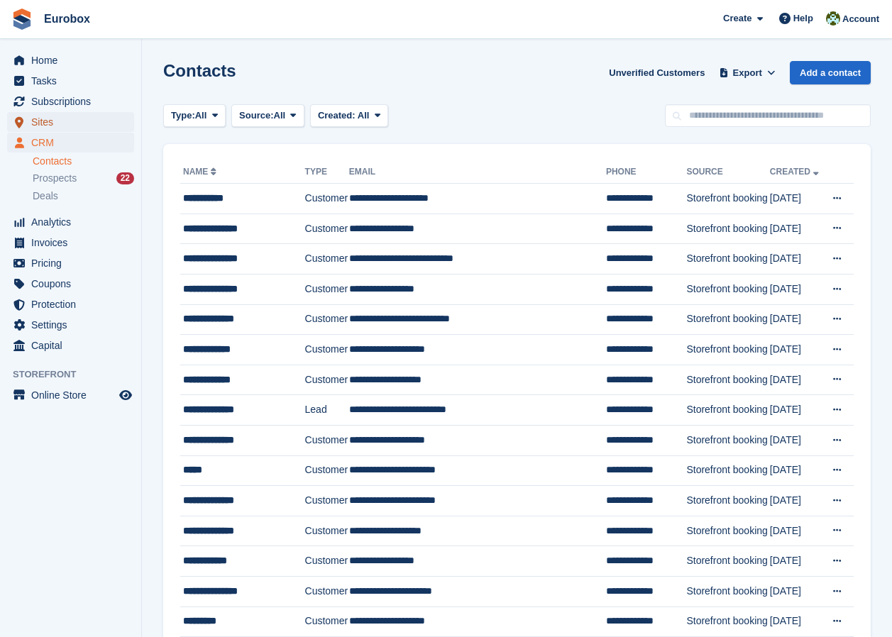
click at [38, 121] on span "Sites" at bounding box center [73, 122] width 85 height 20
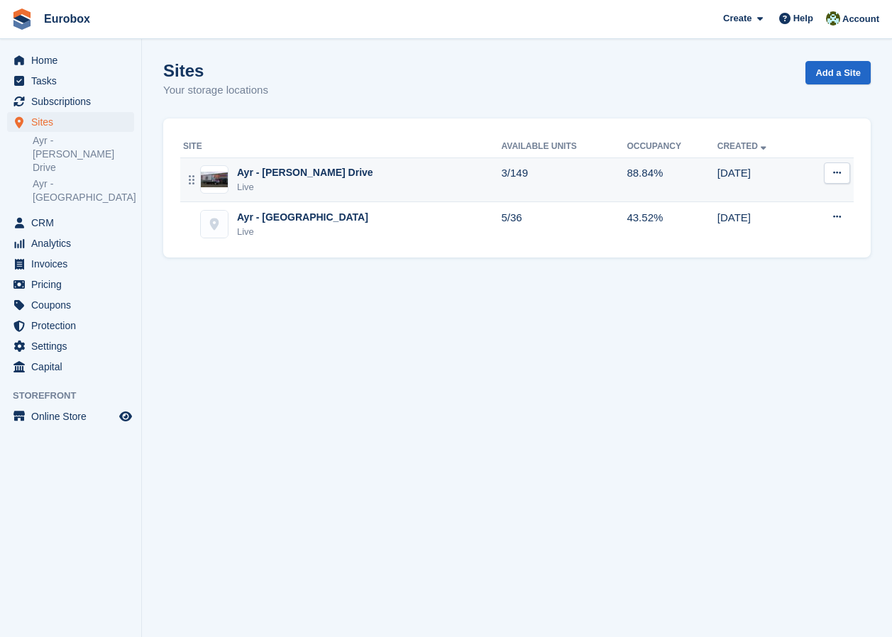
click at [305, 180] on div "Ayr - [PERSON_NAME] Drive" at bounding box center [305, 172] width 136 height 15
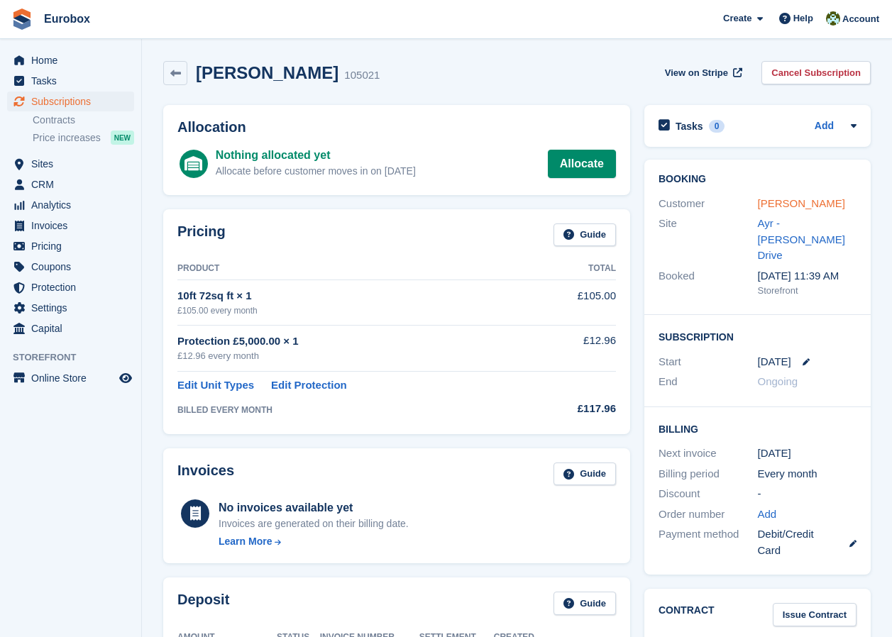
click at [779, 204] on link "[PERSON_NAME]" at bounding box center [800, 203] width 87 height 12
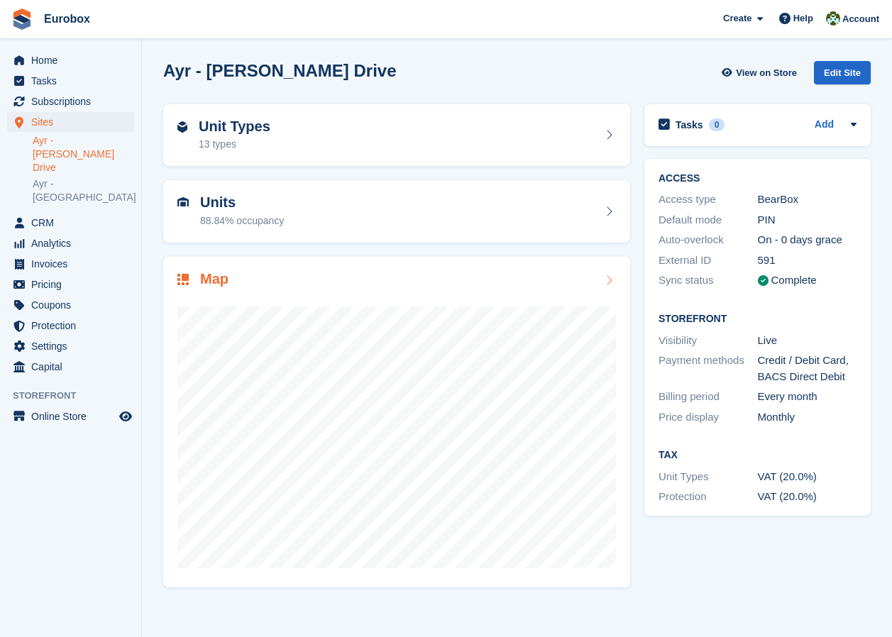
click at [611, 282] on icon at bounding box center [608, 279] width 14 height 11
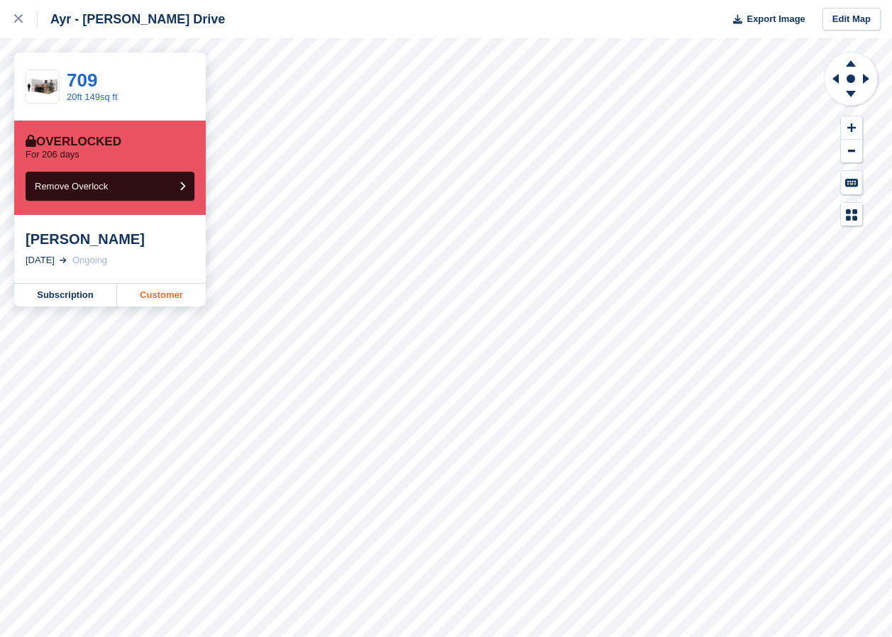
click at [159, 298] on link "Customer" at bounding box center [161, 295] width 89 height 23
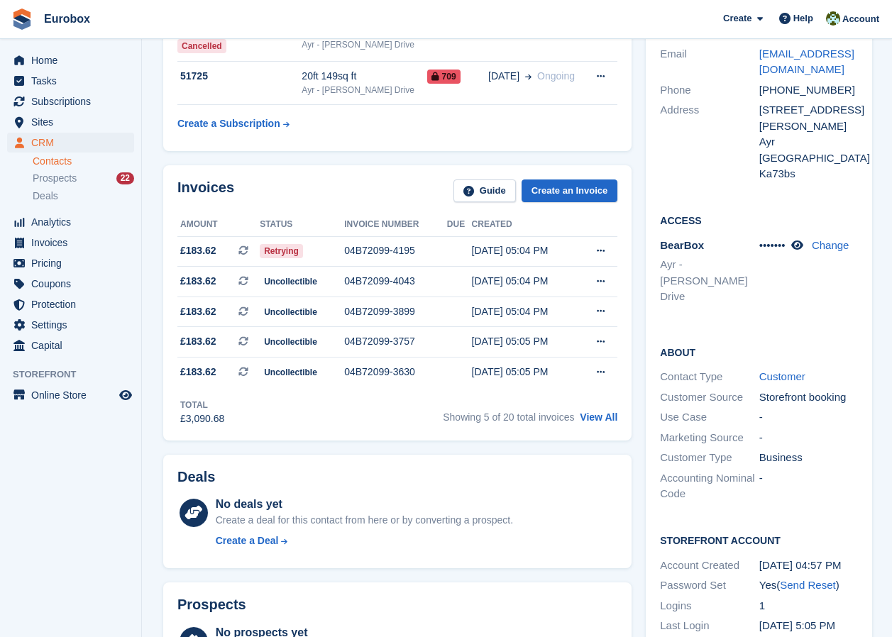
scroll to position [71, 0]
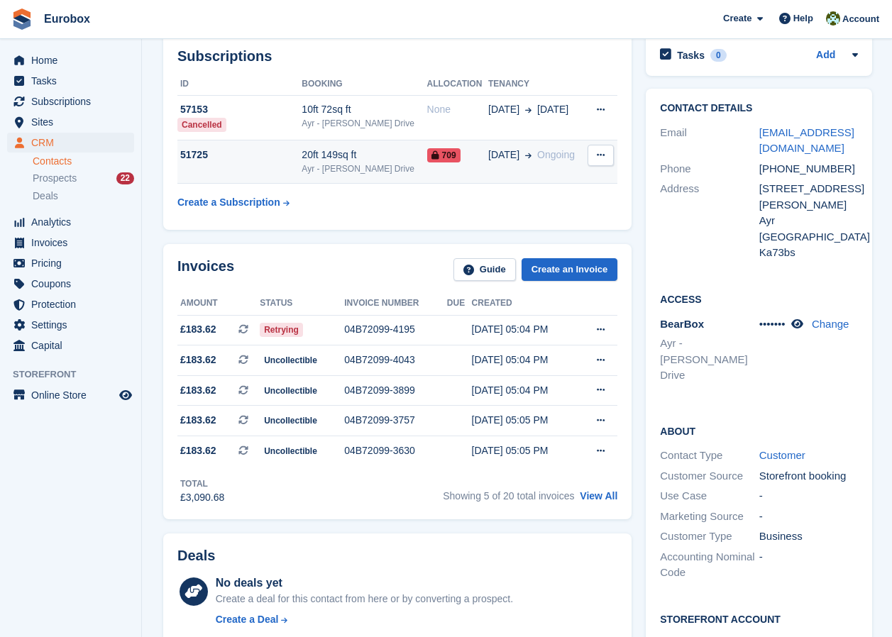
click at [357, 162] on div "20ft 149sq ft" at bounding box center [363, 155] width 125 height 15
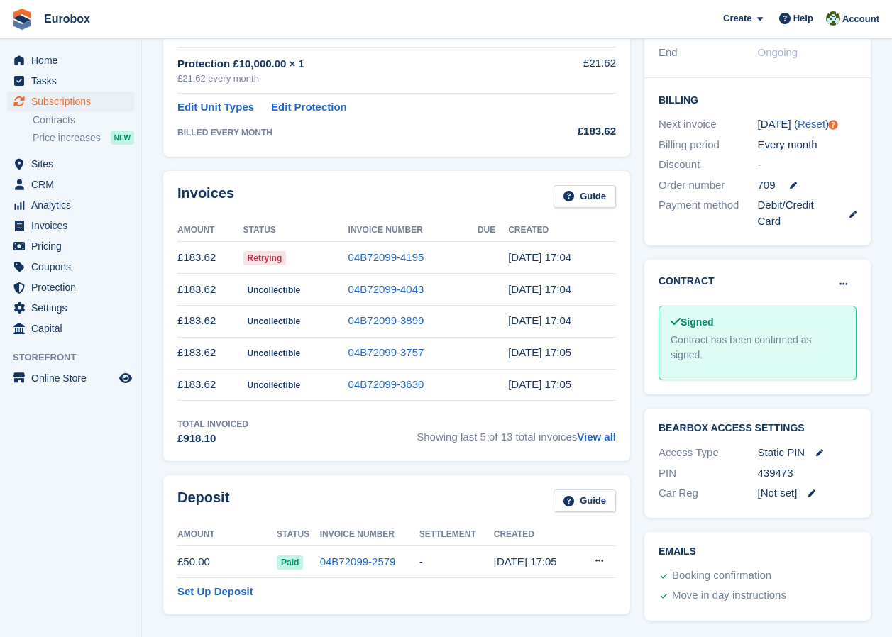
scroll to position [311, 0]
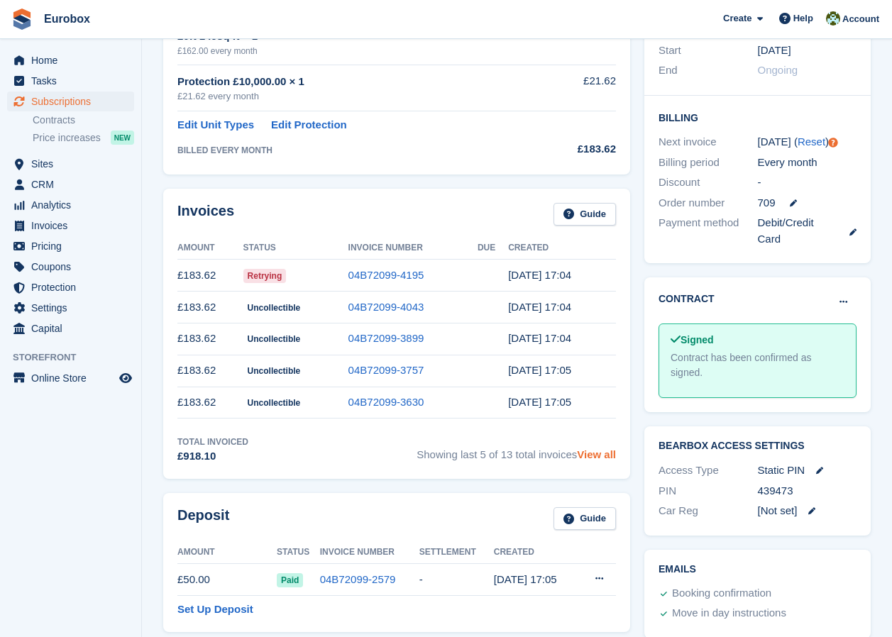
drag, startPoint x: 590, startPoint y: 455, endPoint x: 594, endPoint y: 448, distance: 7.9
click at [591, 455] on link "View all" at bounding box center [596, 454] width 39 height 12
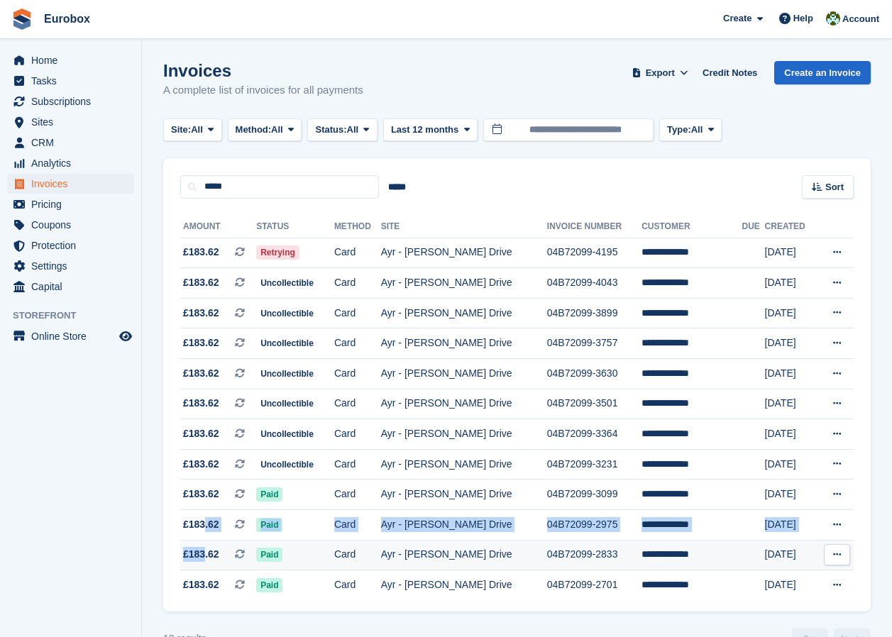
click at [201, 540] on tbody "**********" at bounding box center [516, 419] width 673 height 362
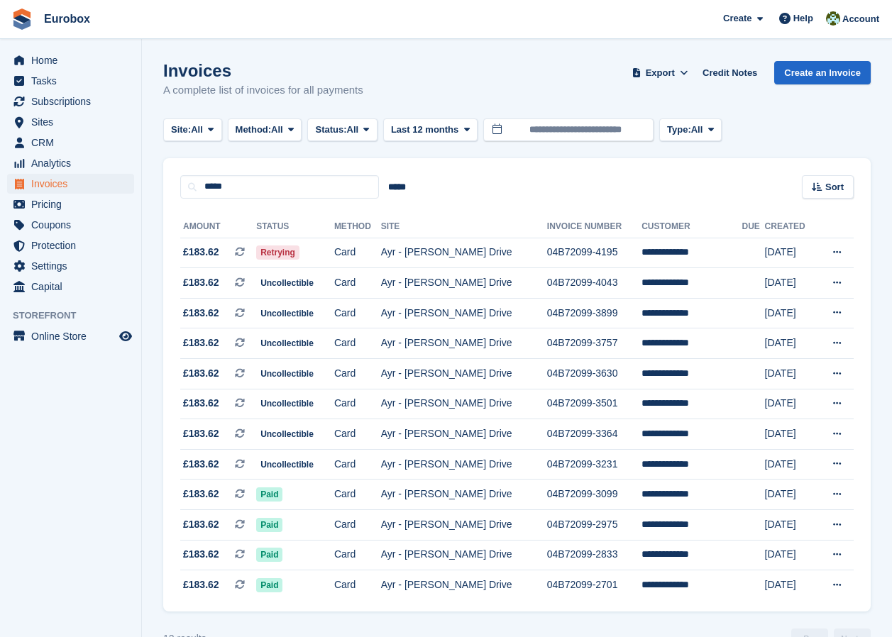
drag, startPoint x: 201, startPoint y: 540, endPoint x: 92, endPoint y: 521, distance: 110.9
click at [92, 521] on aside "Home Tasks Subscriptions Subscriptions Subscriptions Contracts Price increases …" at bounding box center [70, 322] width 141 height 566
click at [498, 87] on div "Invoices A complete list of invoices for all payments Export Export Invoices Ex…" at bounding box center [516, 88] width 707 height 55
click at [68, 100] on span "Subscriptions" at bounding box center [73, 101] width 85 height 20
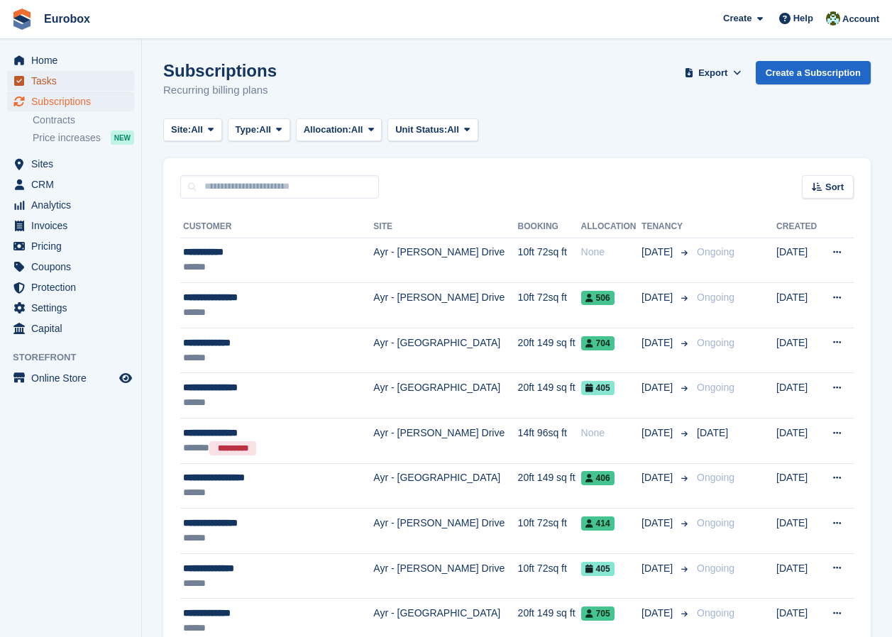
click at [48, 80] on span "Tasks" at bounding box center [73, 81] width 85 height 20
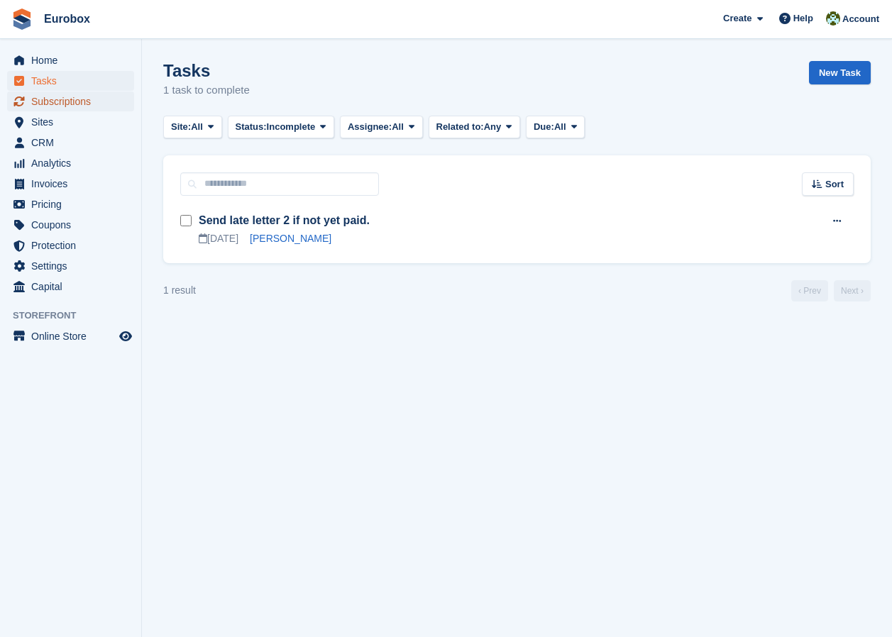
click at [67, 100] on span "Subscriptions" at bounding box center [73, 101] width 85 height 20
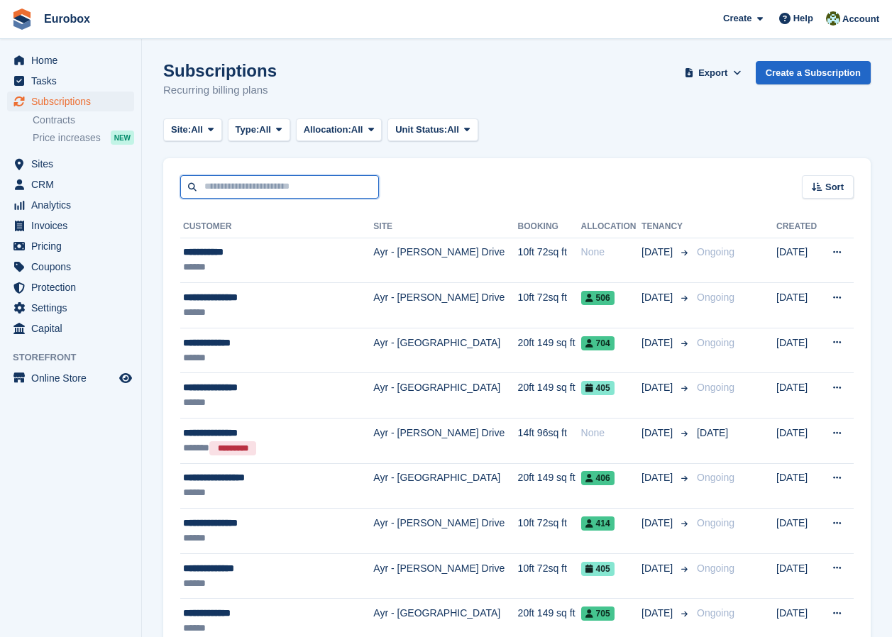
drag, startPoint x: 224, startPoint y: 188, endPoint x: 254, endPoint y: 178, distance: 31.4
click at [227, 186] on input "text" at bounding box center [279, 186] width 199 height 23
type input "*******"
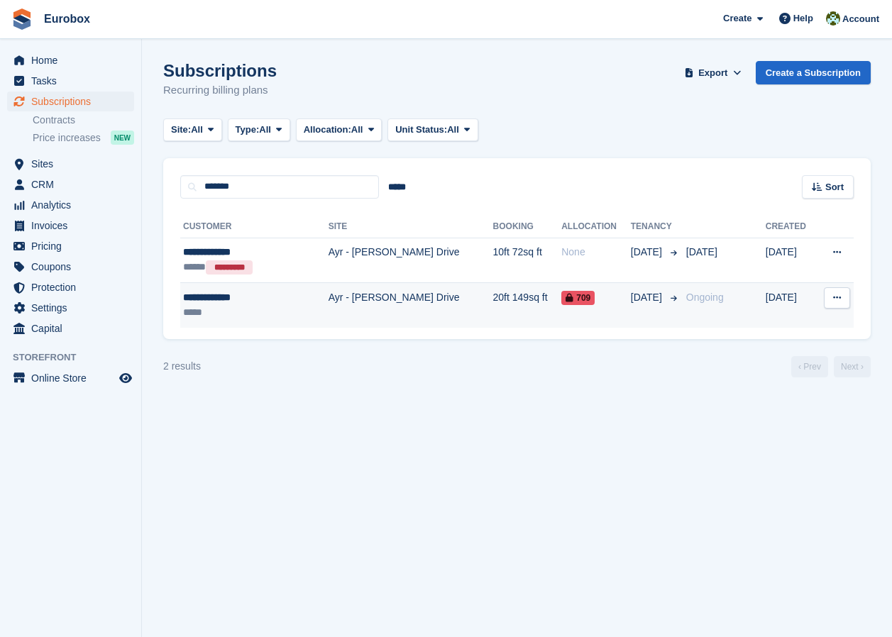
click at [345, 292] on td "Ayr - [PERSON_NAME] Drive" at bounding box center [410, 305] width 165 height 45
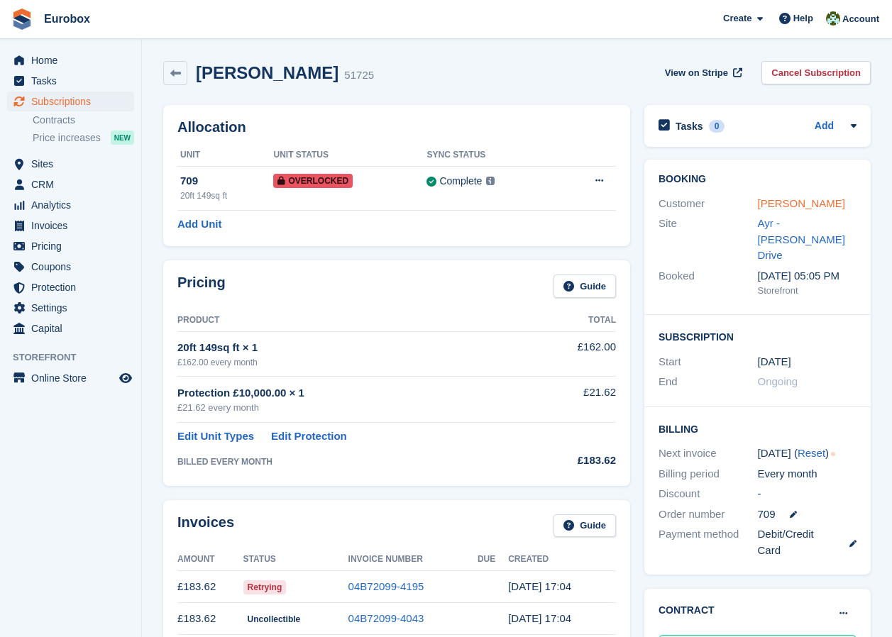
click at [761, 206] on link "Garry Gilbert" at bounding box center [800, 203] width 87 height 12
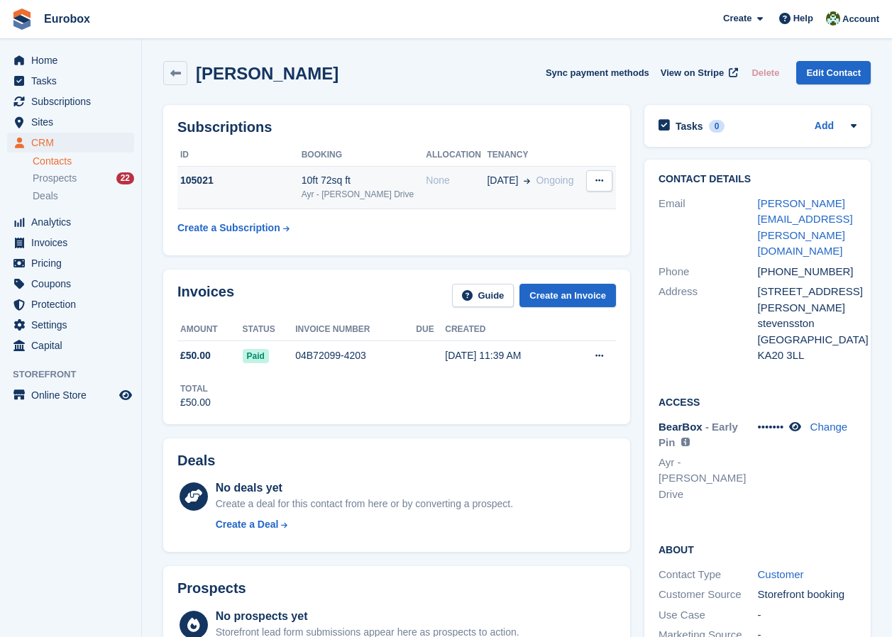
click at [356, 187] on div "10ft 72sq ft" at bounding box center [363, 180] width 125 height 15
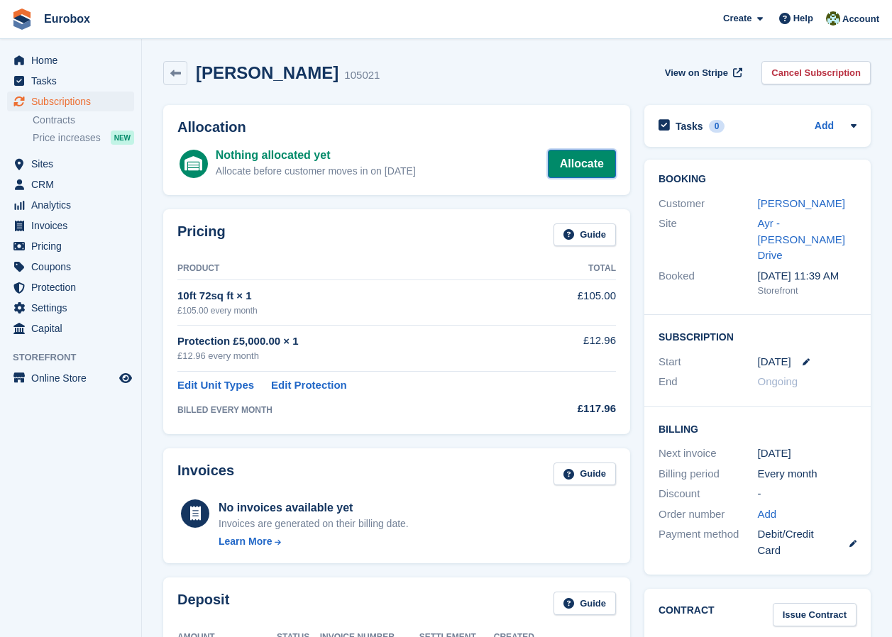
click at [573, 158] on link "Allocate" at bounding box center [582, 164] width 68 height 28
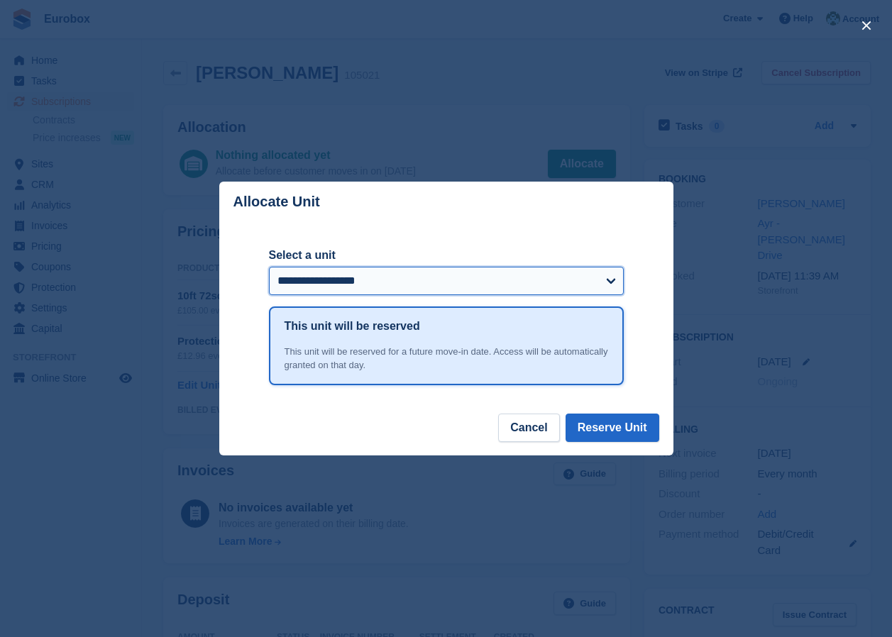
click at [450, 282] on select "**********" at bounding box center [446, 281] width 355 height 28
select select "****"
click at [269, 267] on select "**********" at bounding box center [446, 281] width 355 height 28
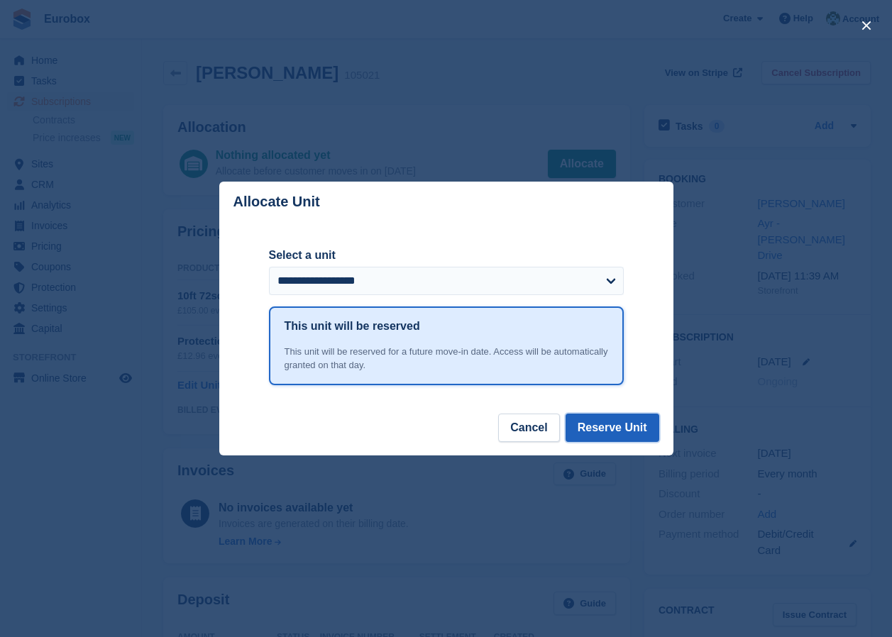
click at [611, 428] on button "Reserve Unit" at bounding box center [612, 428] width 94 height 28
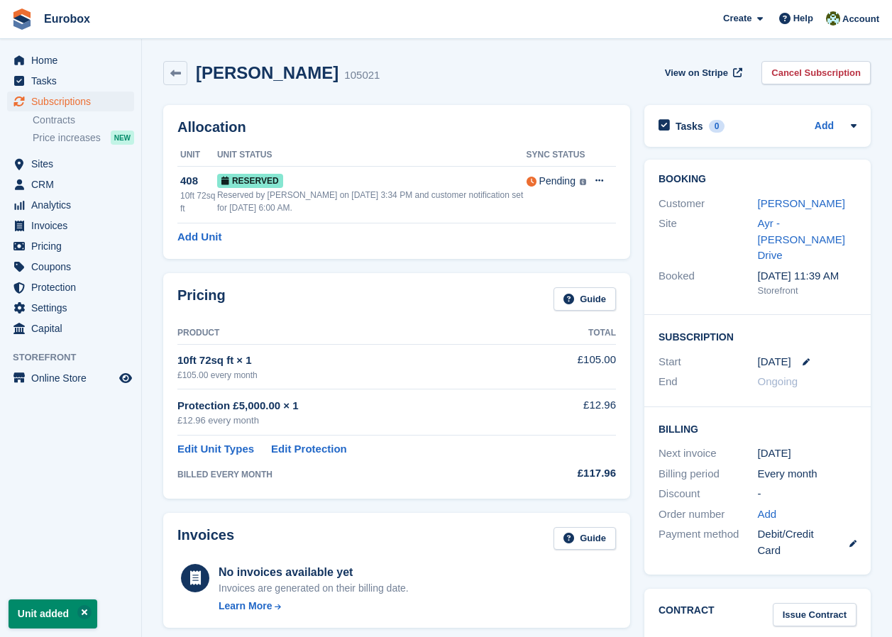
click at [387, 82] on div "Nicola Kean 105021 View on Stripe Cancel Subscription" at bounding box center [516, 73] width 707 height 24
click at [64, 165] on span "Sites" at bounding box center [73, 164] width 85 height 20
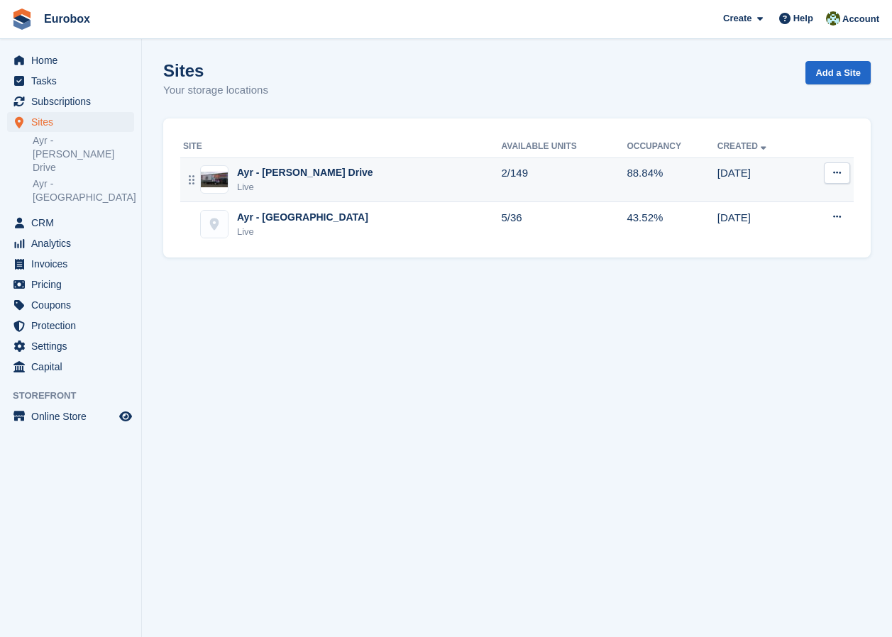
click at [295, 173] on div "Ayr - [PERSON_NAME] Drive" at bounding box center [305, 172] width 136 height 15
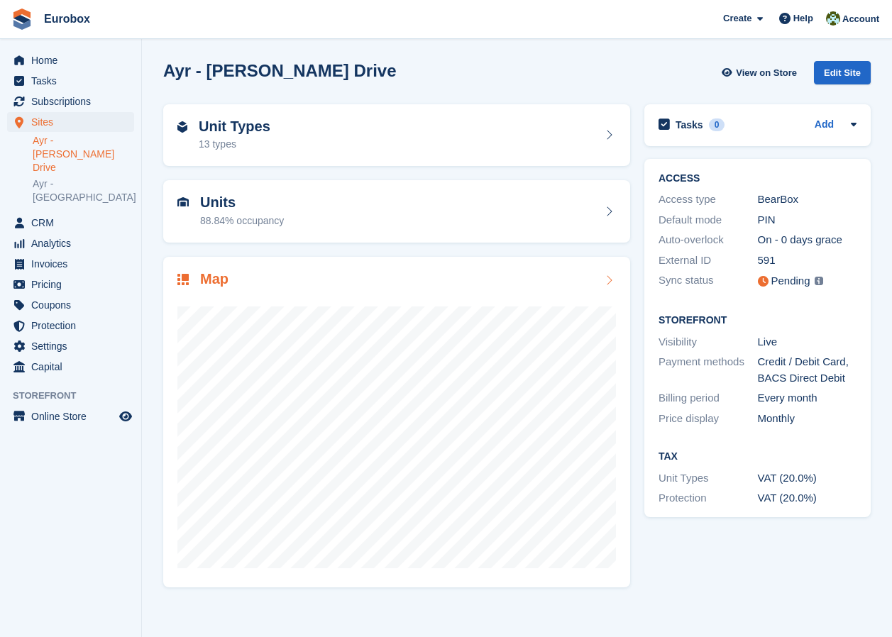
click at [606, 278] on icon at bounding box center [608, 279] width 14 height 11
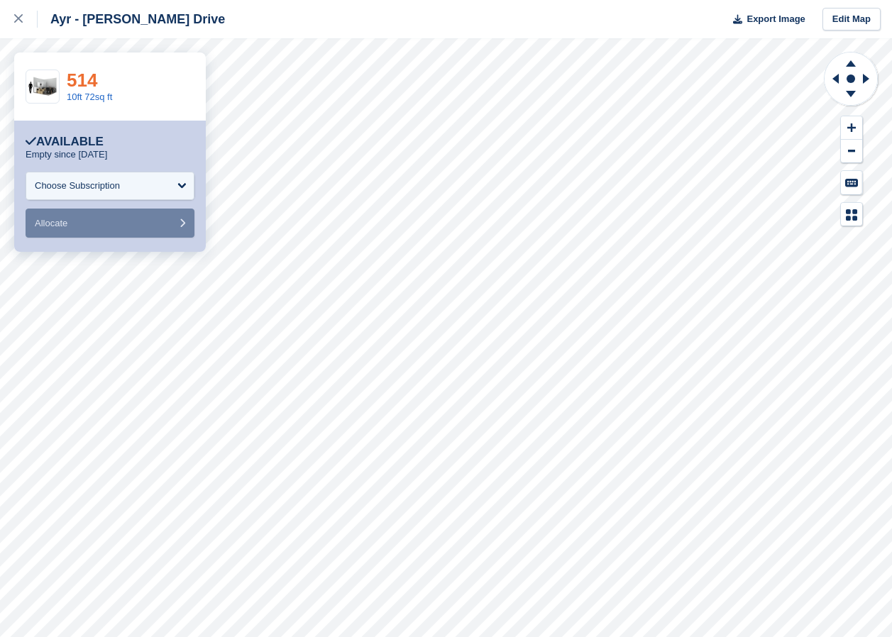
click at [93, 81] on link "514" at bounding box center [82, 80] width 30 height 21
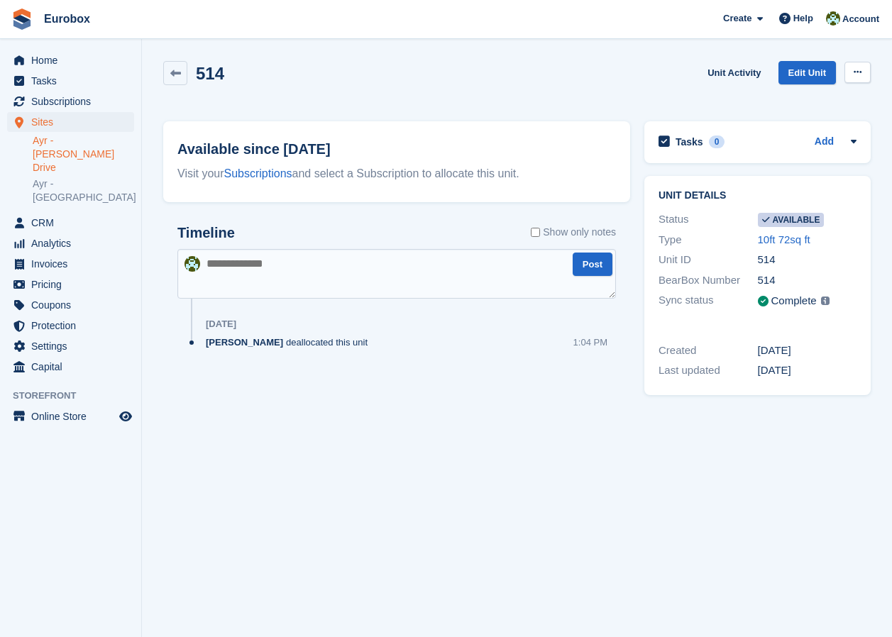
click at [861, 75] on button at bounding box center [857, 72] width 26 height 21
click at [802, 99] on p "Make unavailable" at bounding box center [801, 100] width 123 height 18
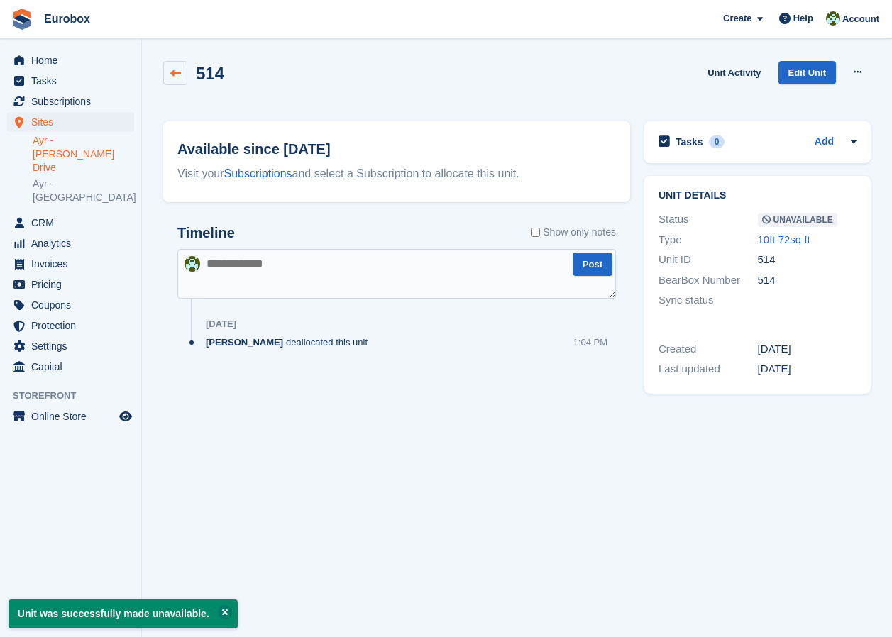
click at [173, 72] on icon at bounding box center [175, 73] width 11 height 11
